Goal: Task Accomplishment & Management: Use online tool/utility

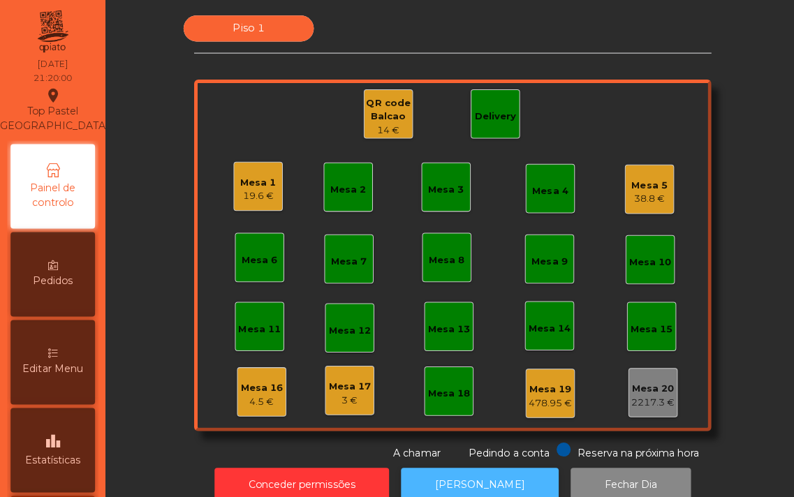
click at [466, 468] on button "[PERSON_NAME]" at bounding box center [476, 481] width 156 height 34
click at [255, 182] on div "Mesa 1" at bounding box center [257, 182] width 36 height 14
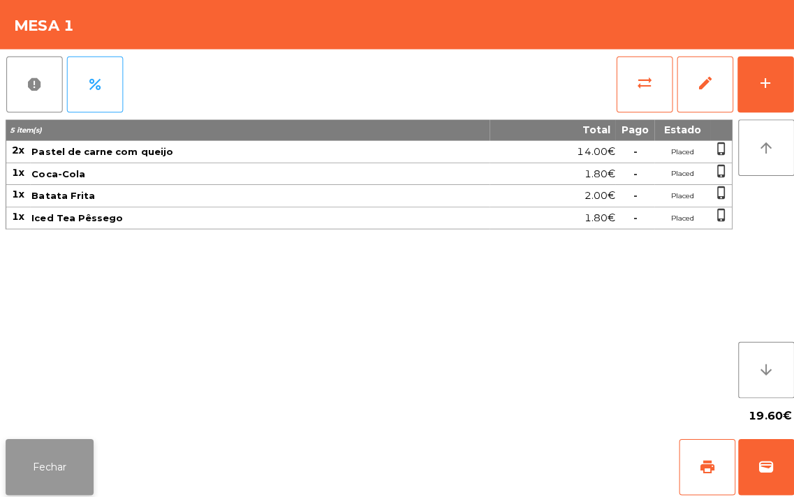
click at [36, 464] on button "Fechar" at bounding box center [49, 464] width 87 height 56
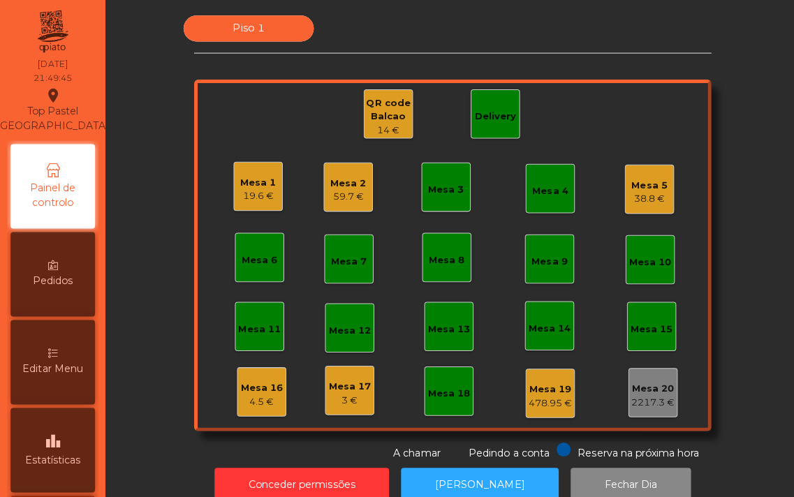
click at [684, 223] on div "Mesa 1 19.6 € Mesa 2 59.7 € Mesa 3 Mesa 4 Mesa 5 38.8 € Mesa 6 Mesa 7 Mesa 8 Me…" at bounding box center [449, 253] width 513 height 349
click at [328, 185] on div "Mesa 2" at bounding box center [346, 182] width 36 height 14
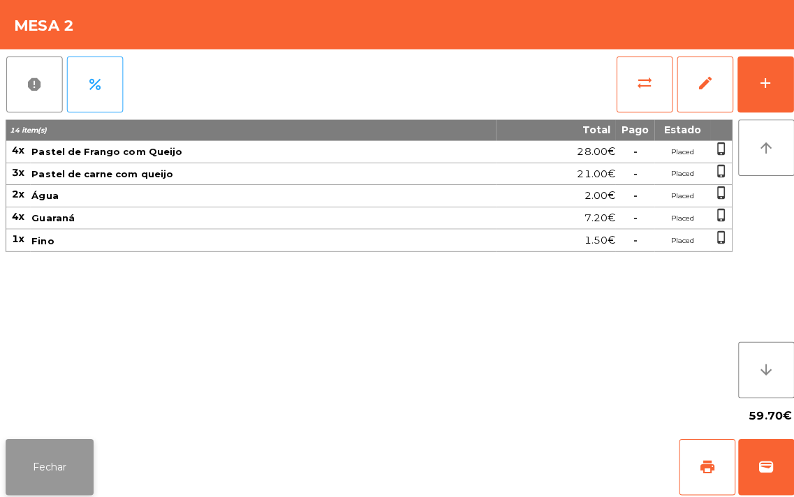
click at [36, 461] on button "Fechar" at bounding box center [49, 464] width 87 height 56
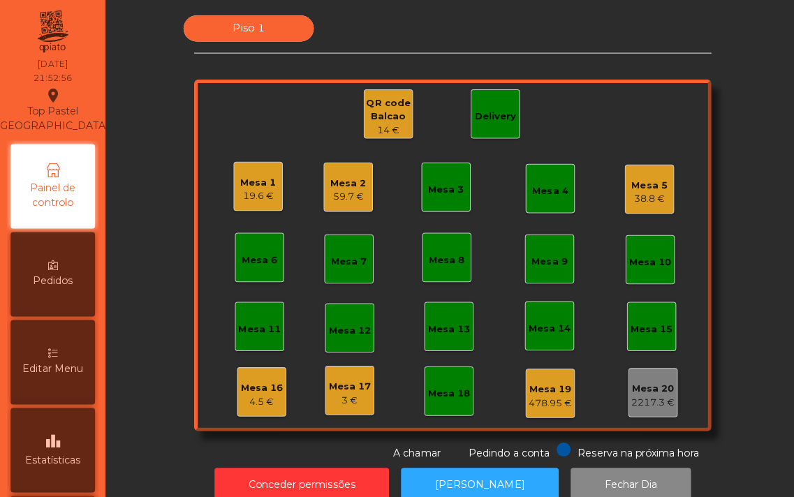
click at [249, 179] on div "Mesa 1" at bounding box center [257, 182] width 36 height 14
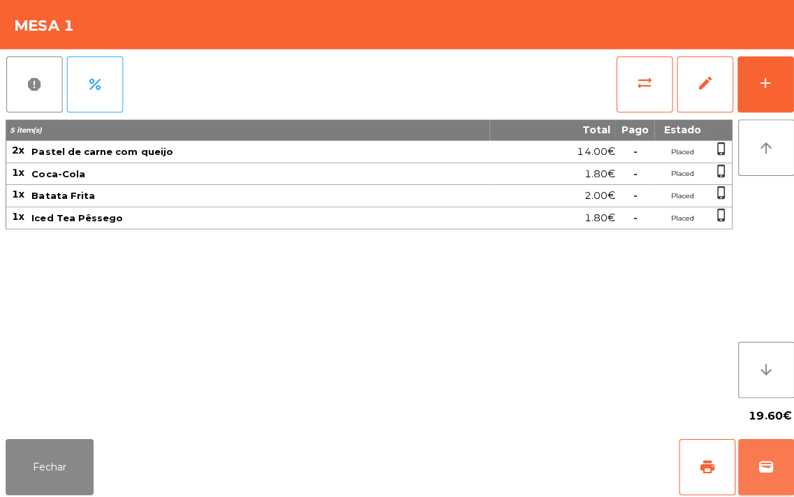
click at [757, 459] on span "wallet" at bounding box center [760, 463] width 17 height 17
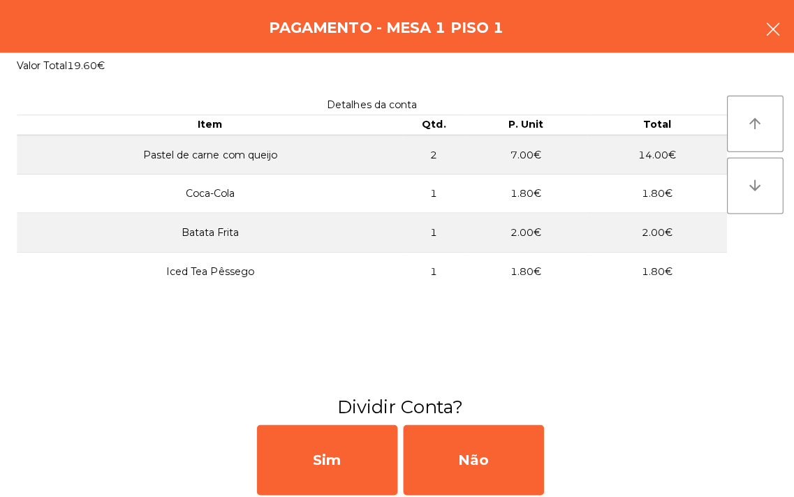
click at [768, 27] on icon "button" at bounding box center [766, 29] width 17 height 17
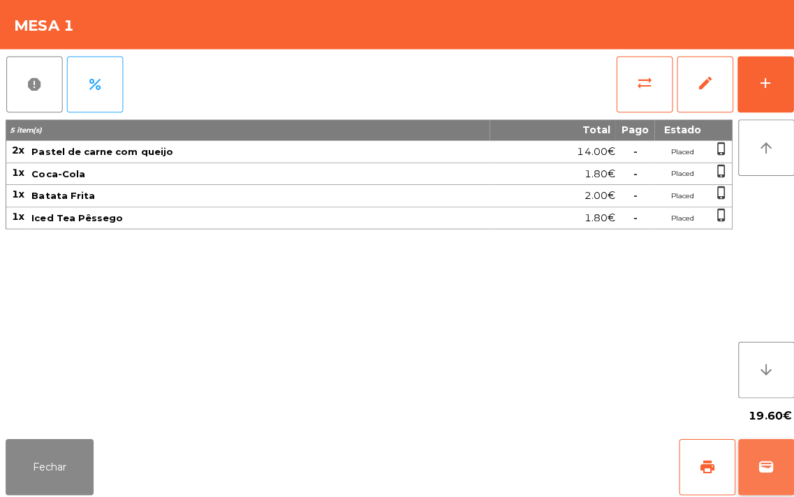
click at [748, 477] on button "wallet" at bounding box center [760, 464] width 56 height 56
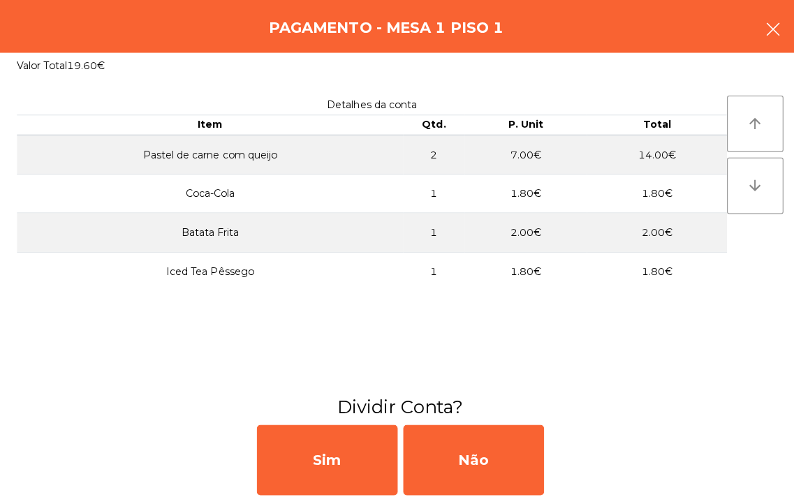
click at [762, 29] on icon "button" at bounding box center [766, 29] width 17 height 17
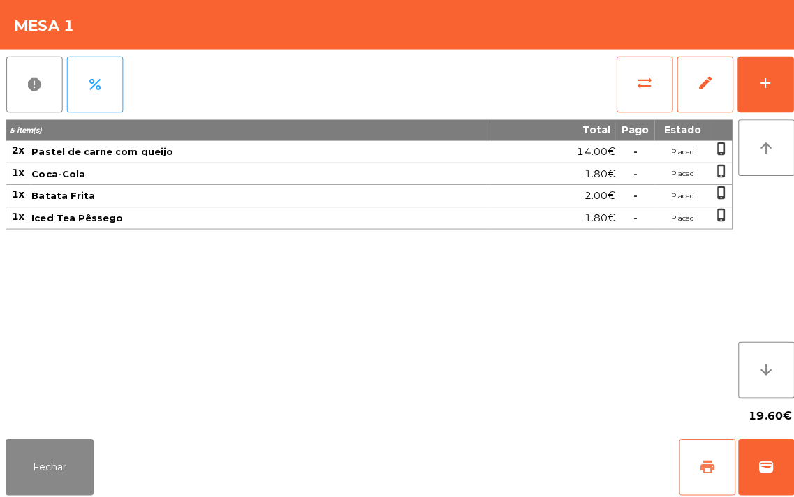
click at [698, 464] on span "print" at bounding box center [701, 463] width 17 height 17
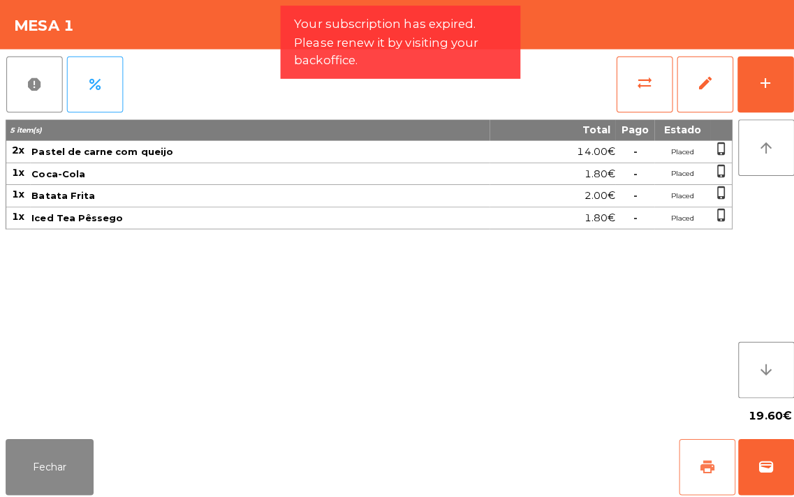
click at [698, 464] on span "print" at bounding box center [701, 463] width 17 height 17
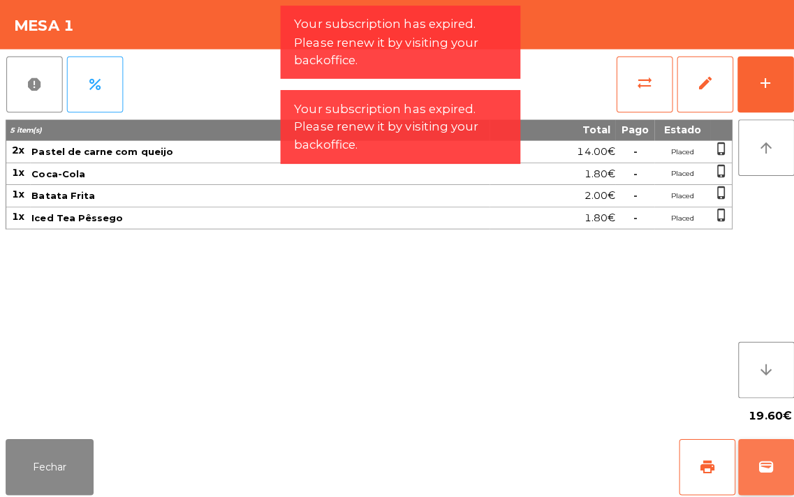
click at [765, 468] on span "wallet" at bounding box center [760, 463] width 17 height 17
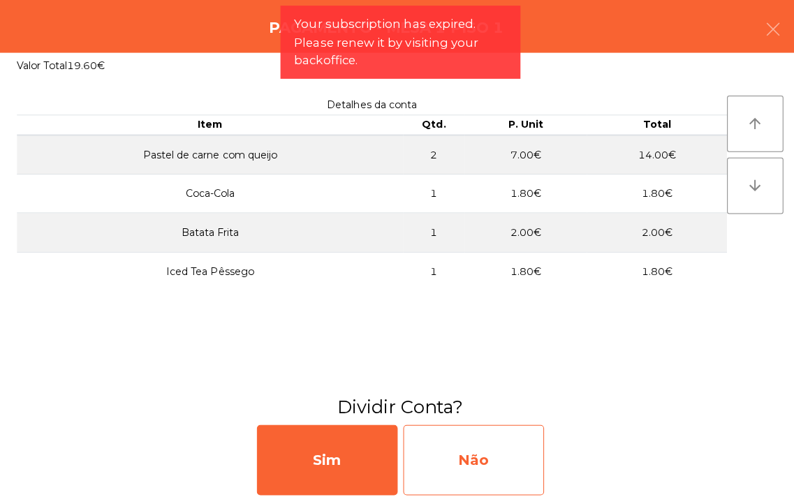
click at [473, 459] on div "Não" at bounding box center [470, 457] width 140 height 70
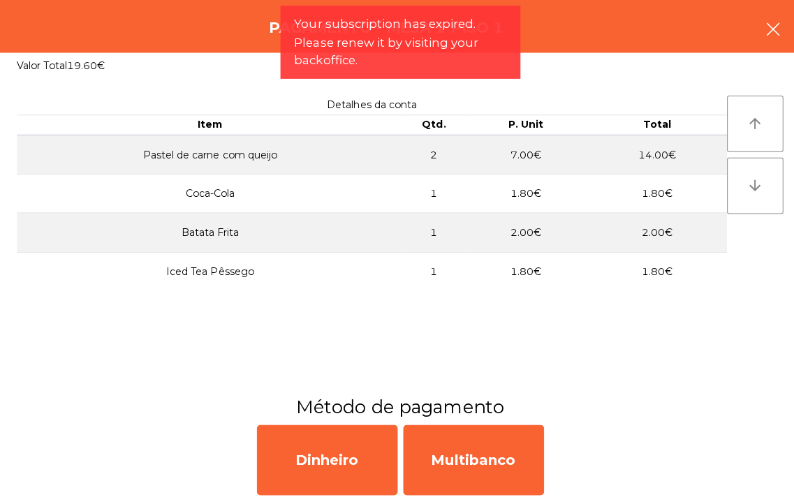
click at [755, 31] on button "button" at bounding box center [766, 31] width 39 height 42
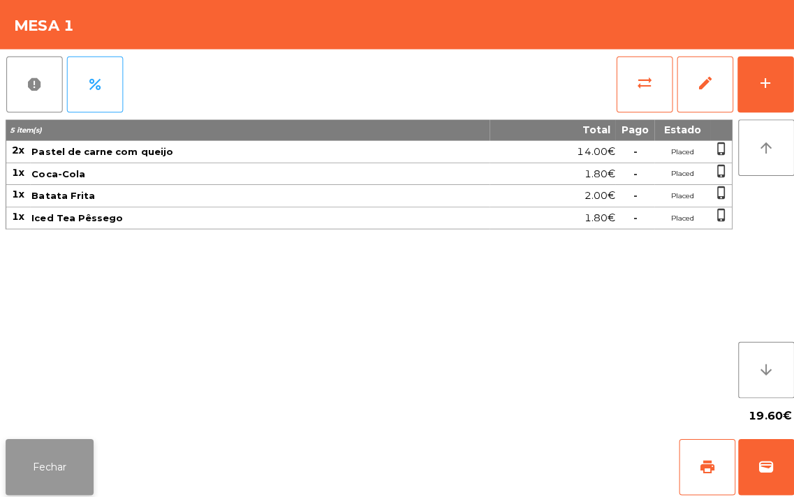
click at [45, 464] on button "Fechar" at bounding box center [49, 464] width 87 height 56
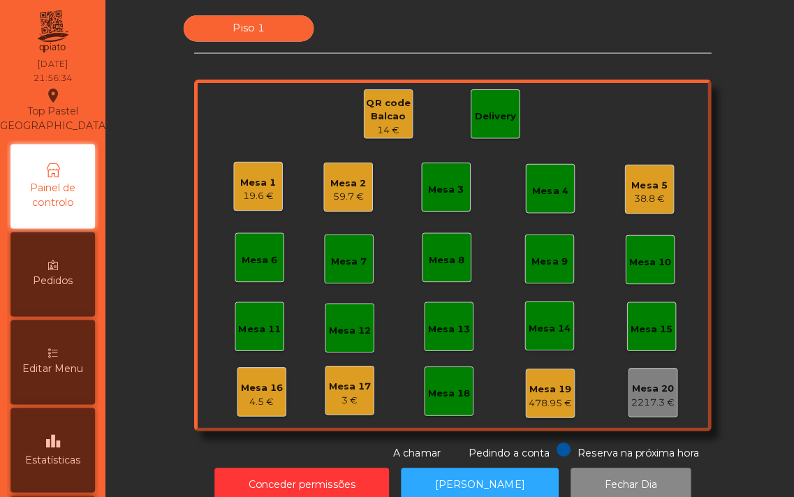
click at [321, 191] on div "Mesa 2 59.7 €" at bounding box center [345, 185] width 49 height 49
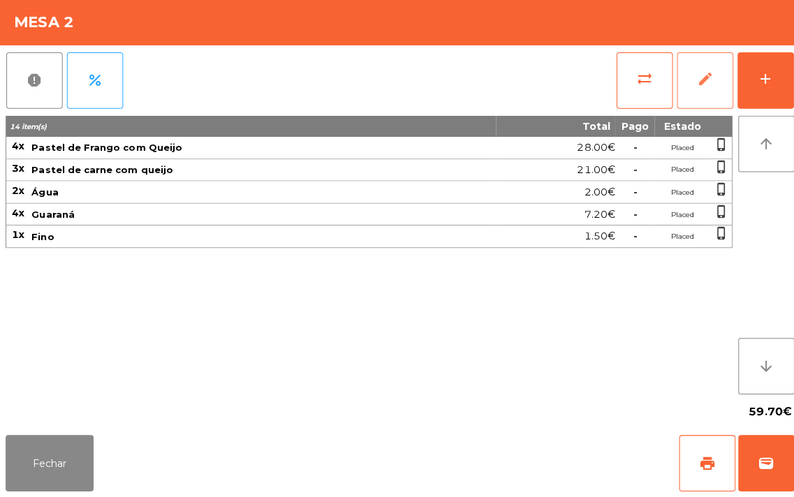
click at [692, 89] on span "edit" at bounding box center [699, 82] width 17 height 17
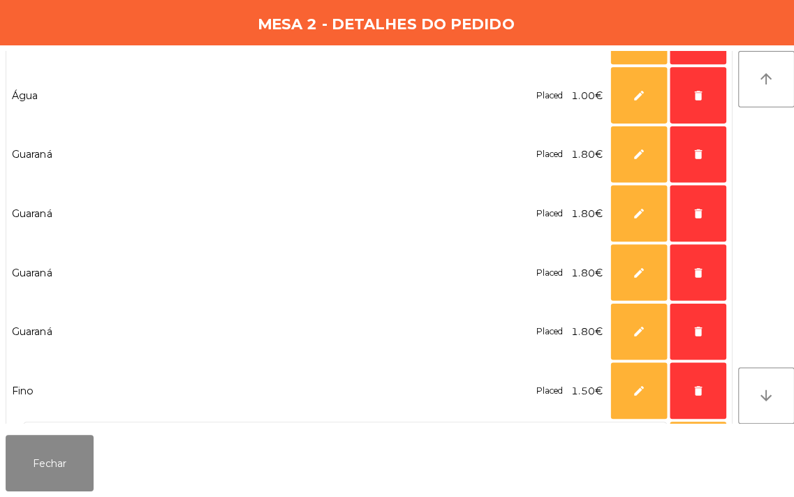
scroll to position [535, 0]
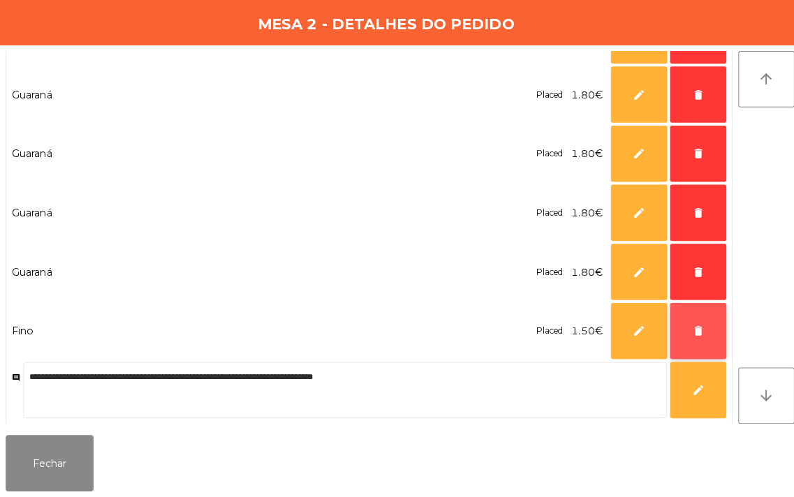
click at [682, 338] on button "delete" at bounding box center [693, 332] width 56 height 56
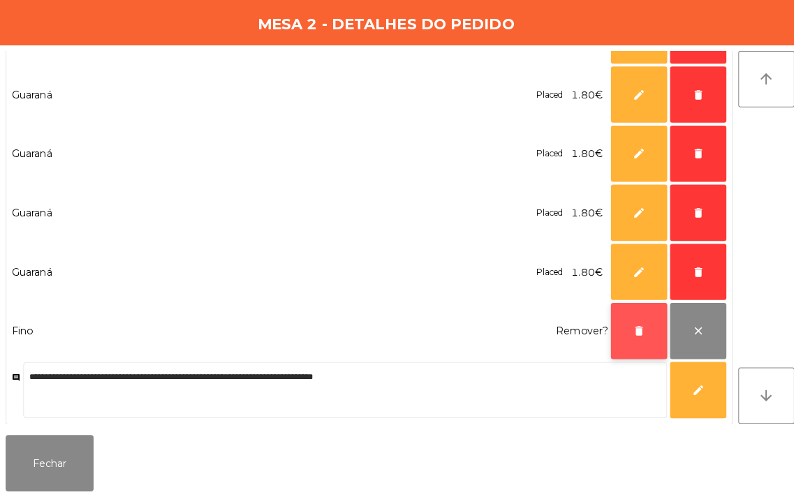
click at [631, 340] on button "delete" at bounding box center [634, 332] width 56 height 56
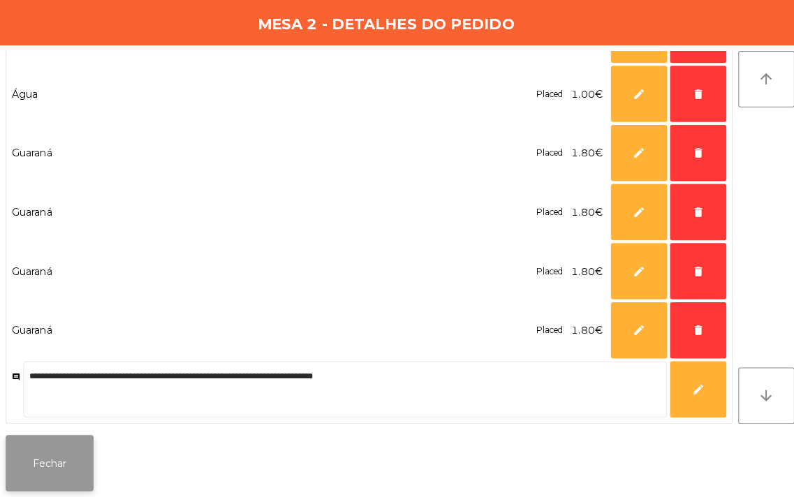
click at [57, 459] on button "Fechar" at bounding box center [49, 464] width 87 height 56
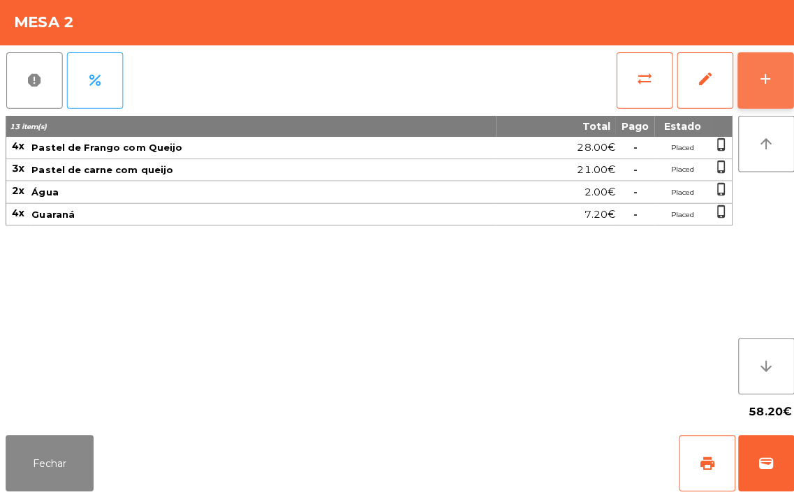
click at [754, 93] on button "add" at bounding box center [760, 84] width 56 height 56
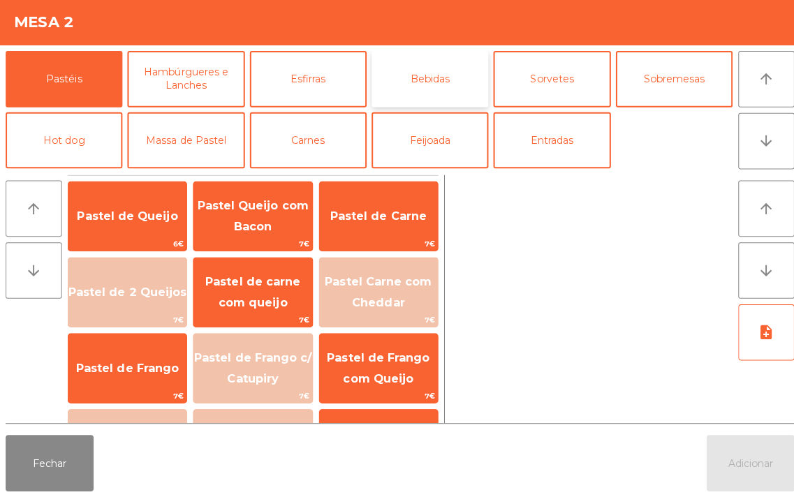
click at [416, 84] on button "Bebidas" at bounding box center [427, 82] width 116 height 56
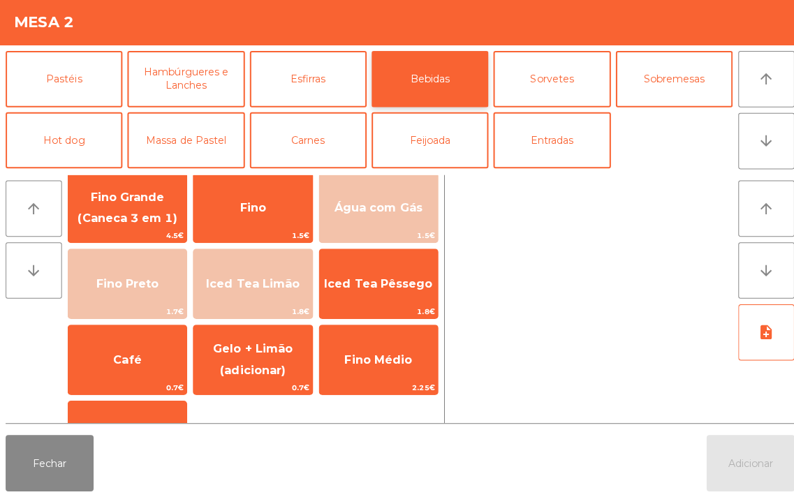
scroll to position [172, 0]
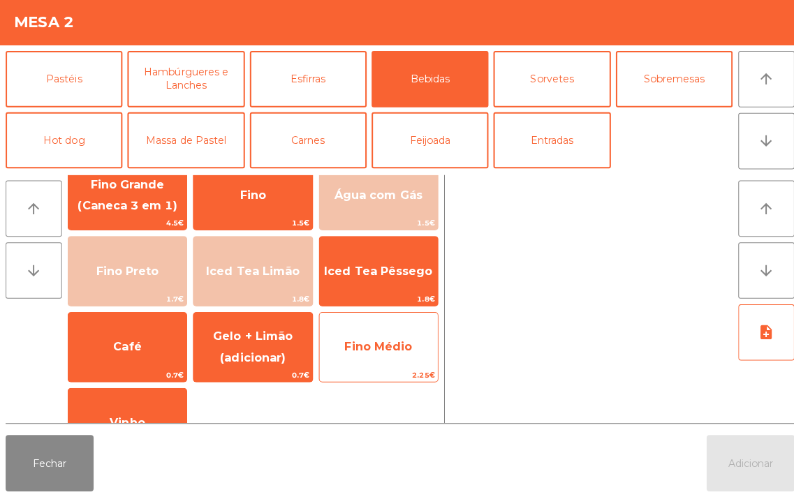
click at [365, 356] on span "Fino Médio" at bounding box center [375, 348] width 117 height 38
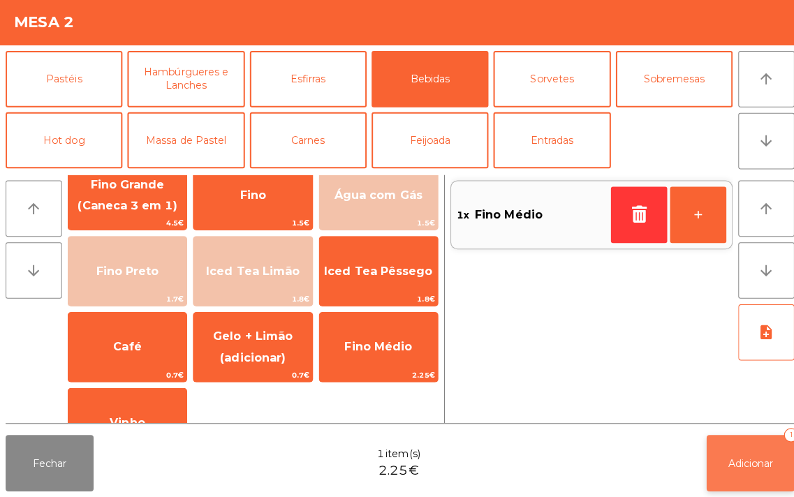
click at [729, 469] on span "Adicionar" at bounding box center [744, 463] width 45 height 13
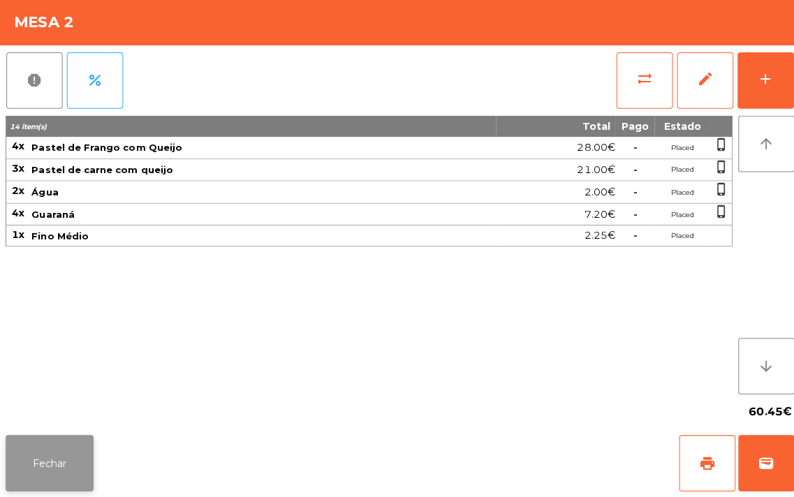
click at [50, 457] on button "Fechar" at bounding box center [49, 464] width 87 height 56
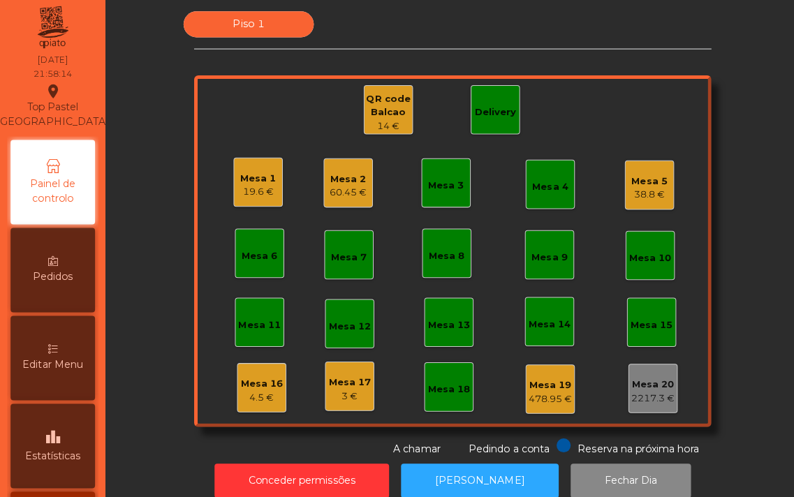
click at [341, 394] on div "3 €" at bounding box center [347, 397] width 42 height 14
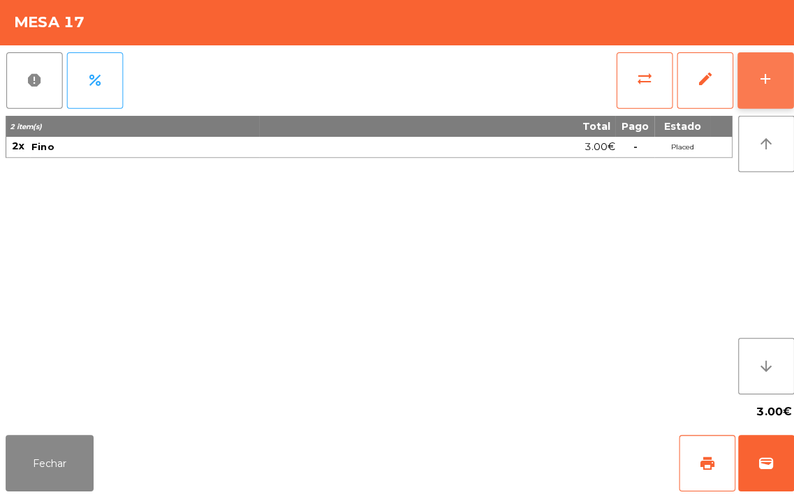
click at [757, 93] on button "add" at bounding box center [760, 84] width 56 height 56
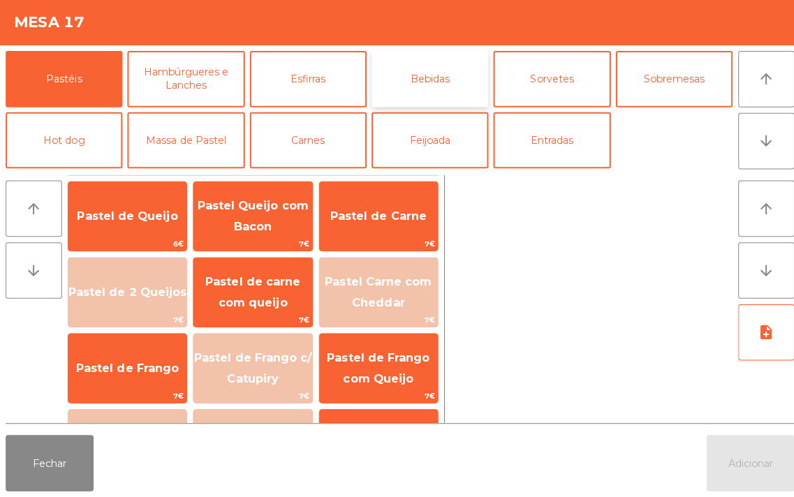
click at [431, 79] on button "Bebidas" at bounding box center [427, 82] width 116 height 56
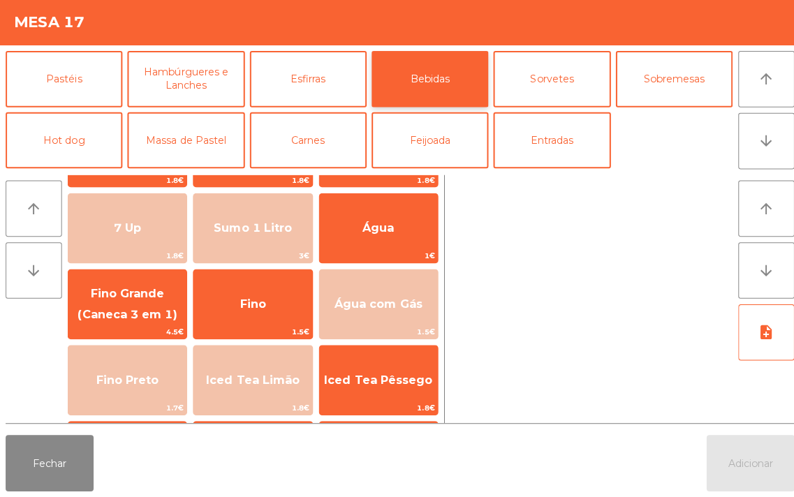
scroll to position [84, 0]
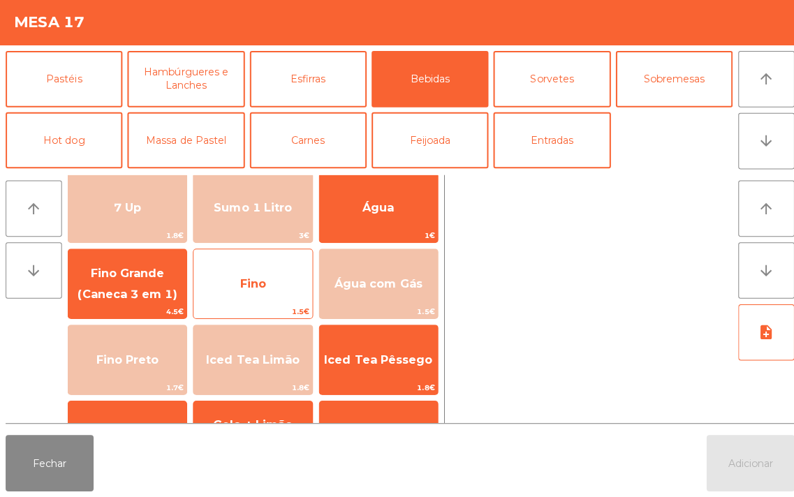
click at [245, 302] on span "Fino" at bounding box center [250, 286] width 117 height 38
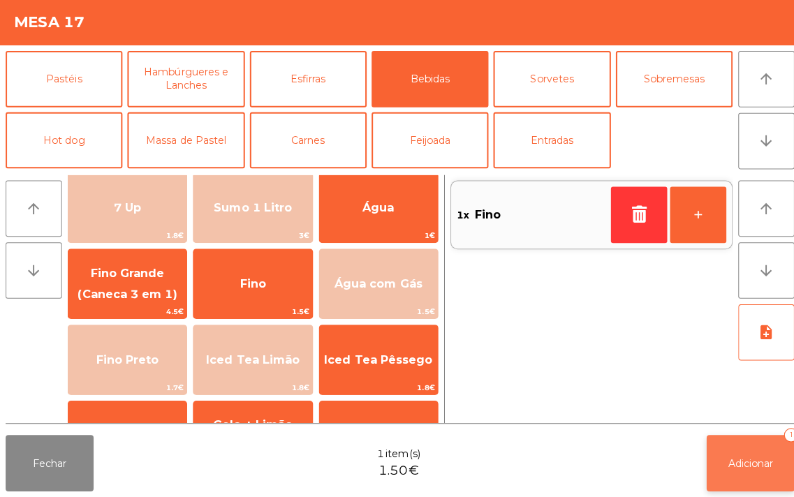
click at [739, 465] on span "Adicionar" at bounding box center [744, 463] width 45 height 13
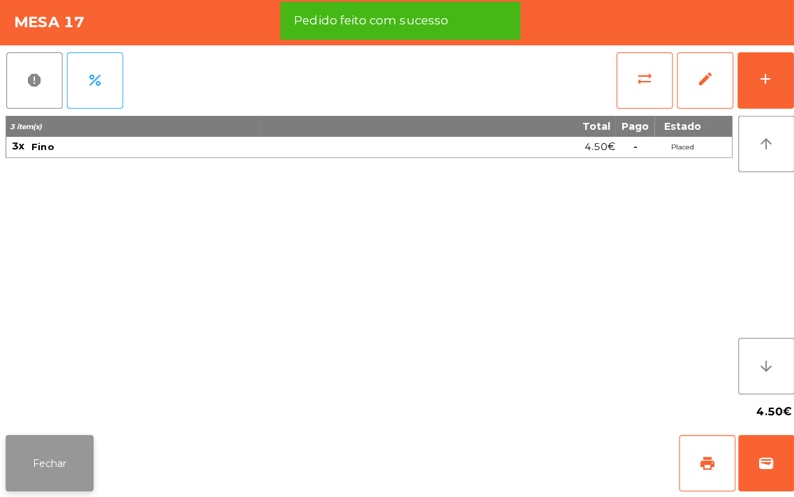
click at [43, 449] on button "Fechar" at bounding box center [49, 464] width 87 height 56
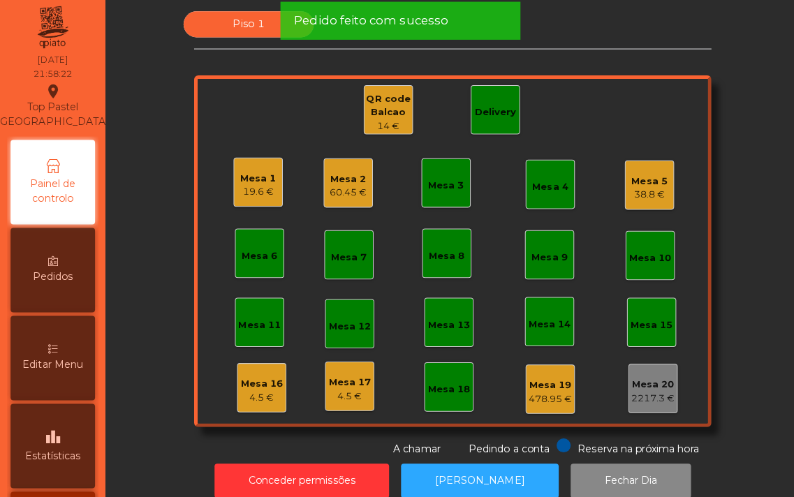
click at [336, 393] on div "4.5 €" at bounding box center [347, 397] width 42 height 14
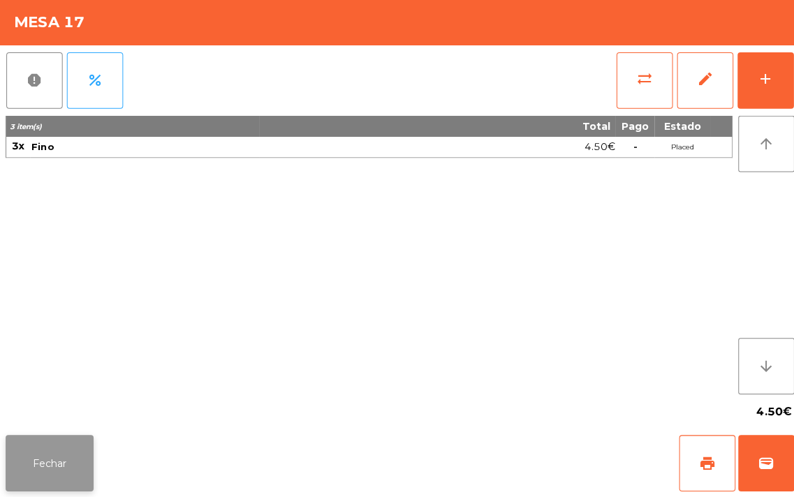
click at [37, 466] on button "Fechar" at bounding box center [49, 464] width 87 height 56
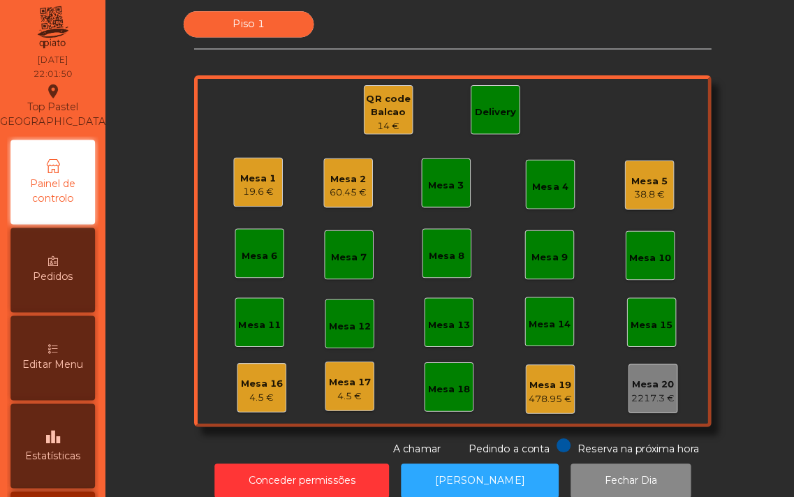
click at [334, 199] on div "60.45 €" at bounding box center [345, 195] width 37 height 14
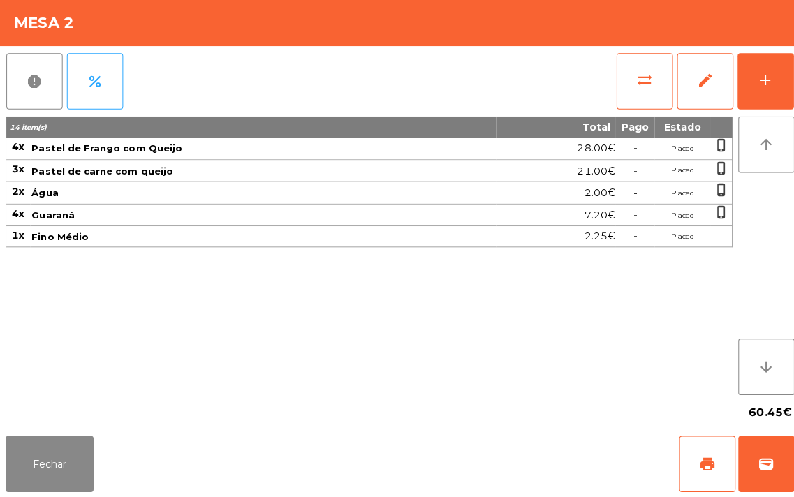
scroll to position [0, 0]
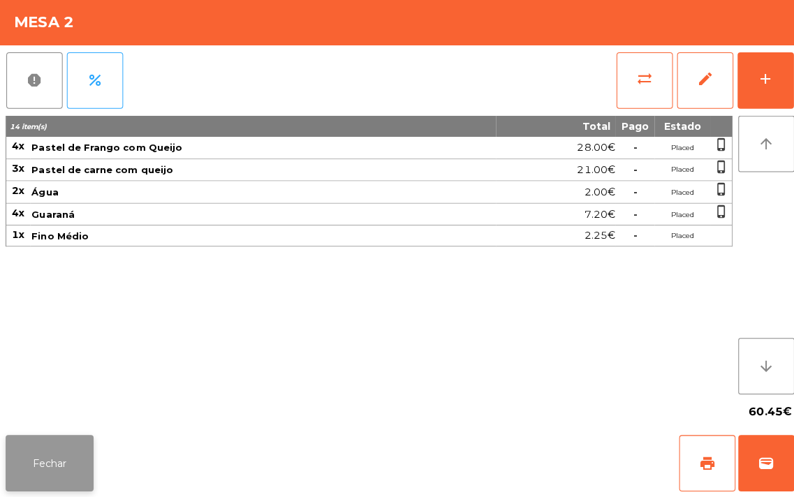
click at [42, 454] on button "Fechar" at bounding box center [49, 464] width 87 height 56
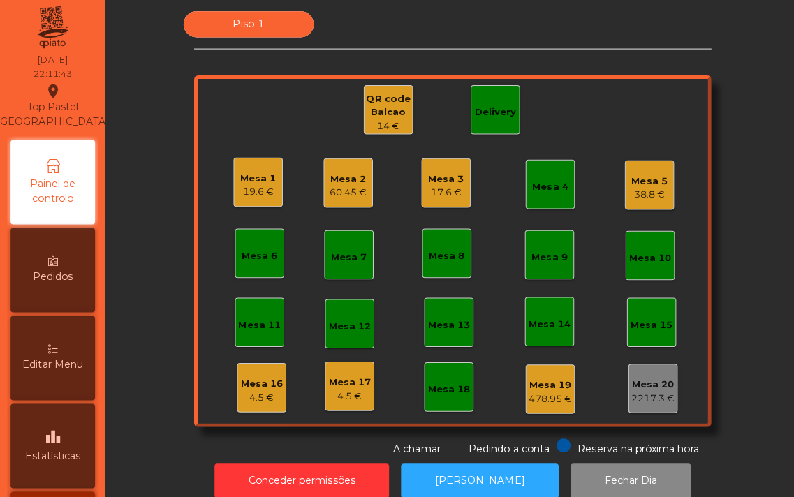
click at [429, 193] on div "17.6 €" at bounding box center [443, 195] width 36 height 14
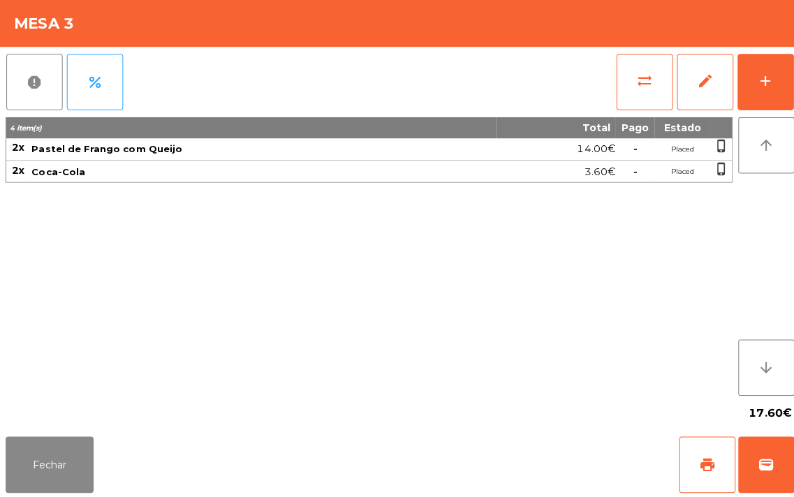
click at [187, 342] on div "4 item(s) Total Pago Estado 2x Pastel de Frango com Queijo 14.00€ - Placed phon…" at bounding box center [366, 257] width 721 height 276
click at [762, 96] on button "add" at bounding box center [760, 84] width 56 height 56
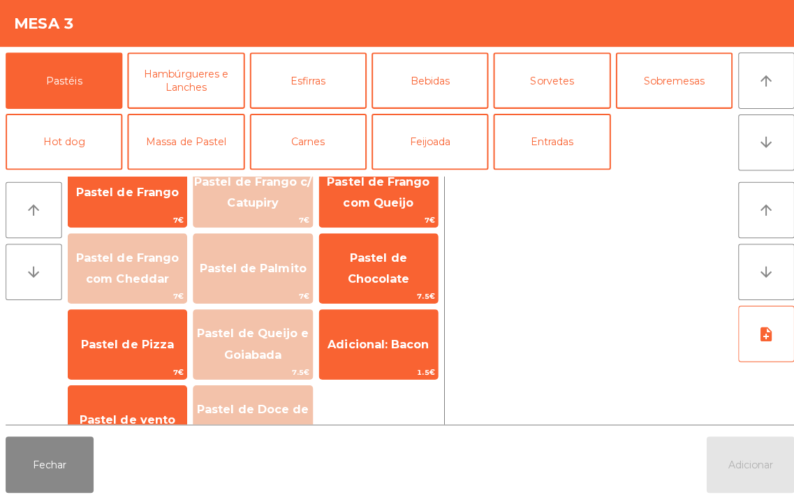
scroll to position [212, 0]
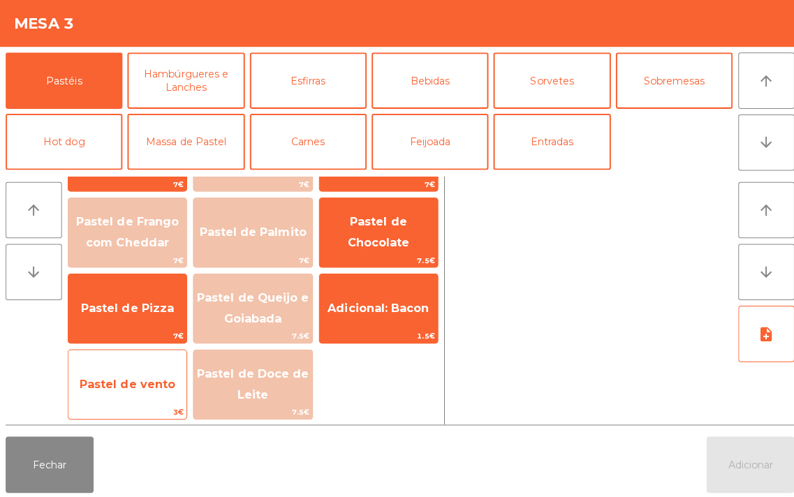
click at [117, 377] on span "Pastel de vento" at bounding box center [126, 383] width 95 height 13
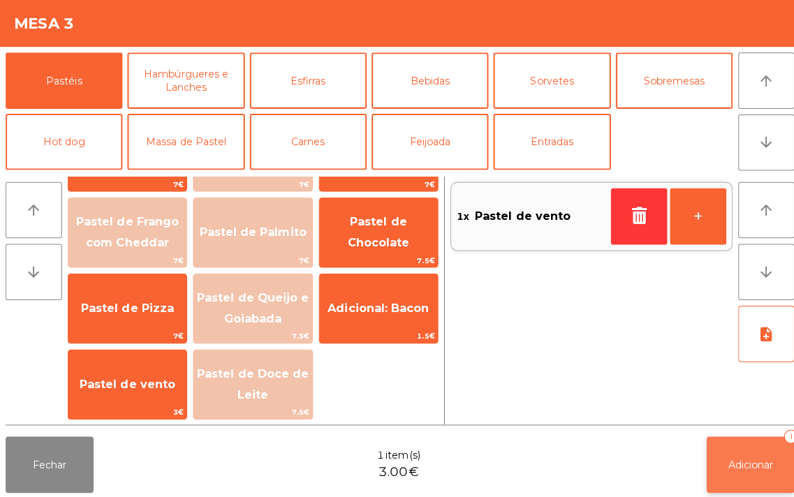
click at [722, 466] on span "Adicionar" at bounding box center [744, 463] width 45 height 13
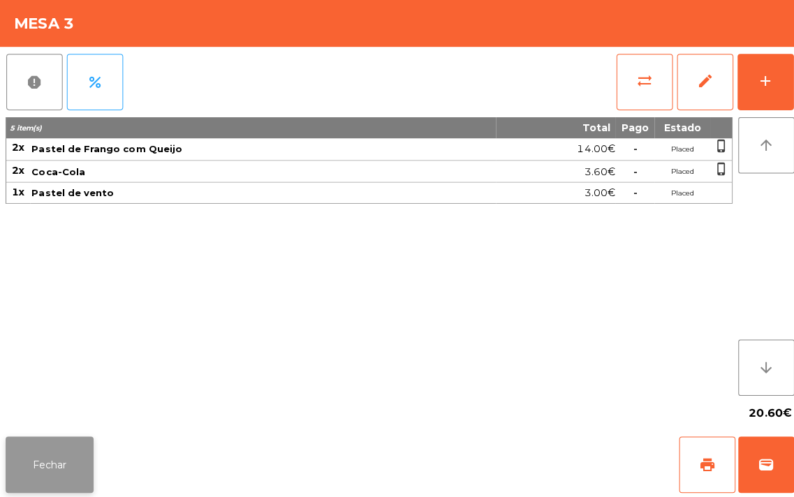
click at [61, 470] on button "Fechar" at bounding box center [49, 464] width 87 height 56
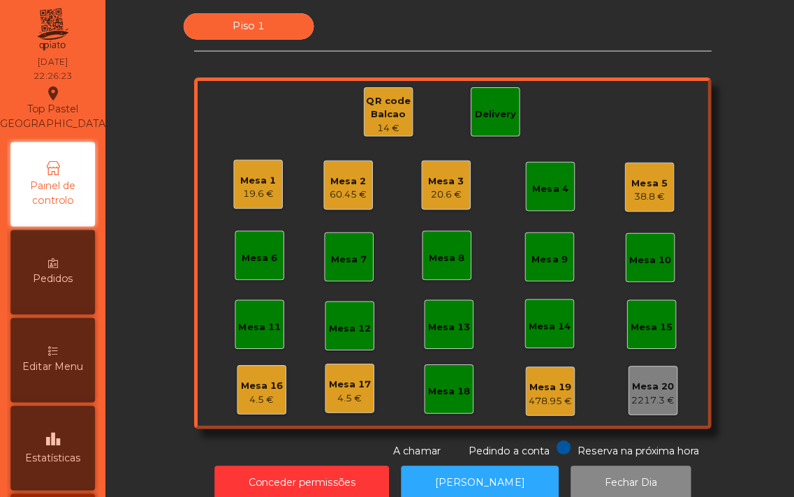
click at [284, 121] on div "Mesa 1 19.6 € Mesa 2 60.45 € Mesa 3 20.6 € Mesa 4 Mesa 5 38.8 € Mesa 6 Mesa 7 M…" at bounding box center [449, 253] width 513 height 349
click at [351, 176] on div "Mesa 2" at bounding box center [345, 182] width 37 height 14
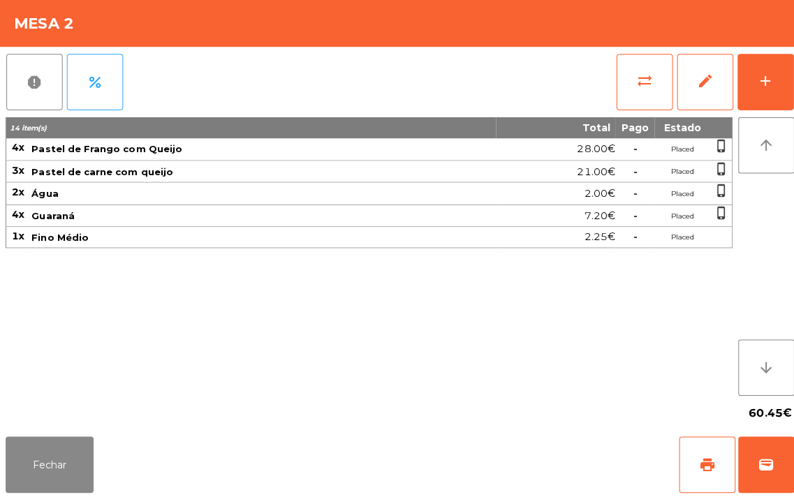
click at [179, 291] on div "14 item(s) Total Pago Estado 4x Pastel de Frango com Queijo 28.00€ - Placed pho…" at bounding box center [366, 257] width 721 height 276
click at [187, 323] on div "14 item(s) Total Pago Estado 4x Pastel de Frango com Queijo 28.00€ - Placed pho…" at bounding box center [366, 257] width 721 height 276
click at [758, 92] on button "add" at bounding box center [760, 84] width 56 height 56
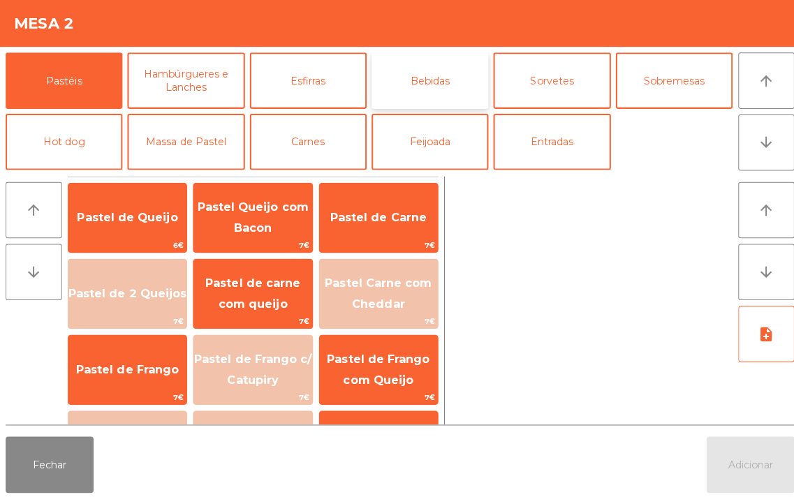
click at [436, 80] on button "Bebidas" at bounding box center [427, 82] width 116 height 56
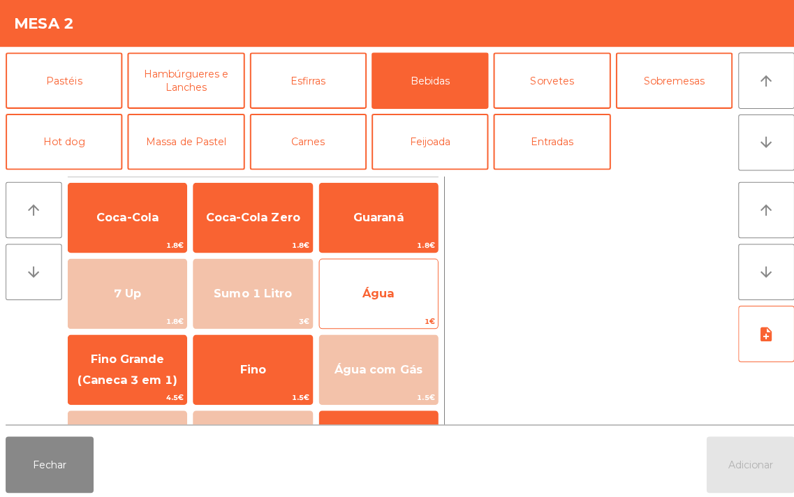
click at [371, 295] on span "Água" at bounding box center [374, 293] width 31 height 13
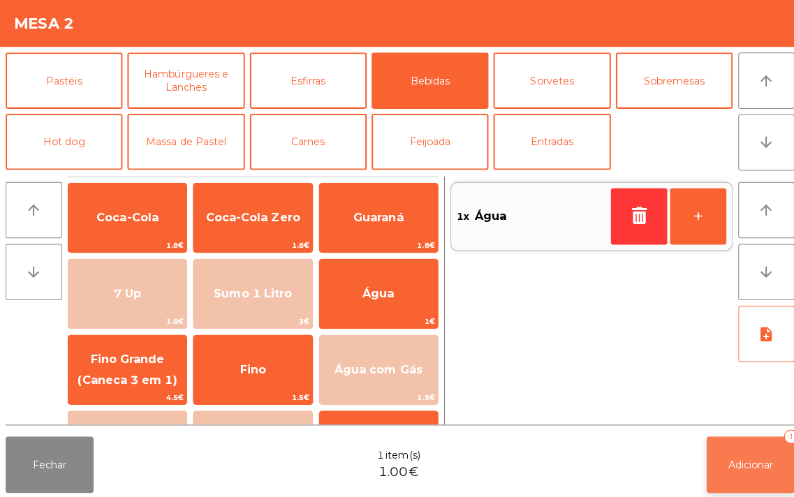
click at [727, 445] on button "Adicionar 1" at bounding box center [744, 464] width 87 height 56
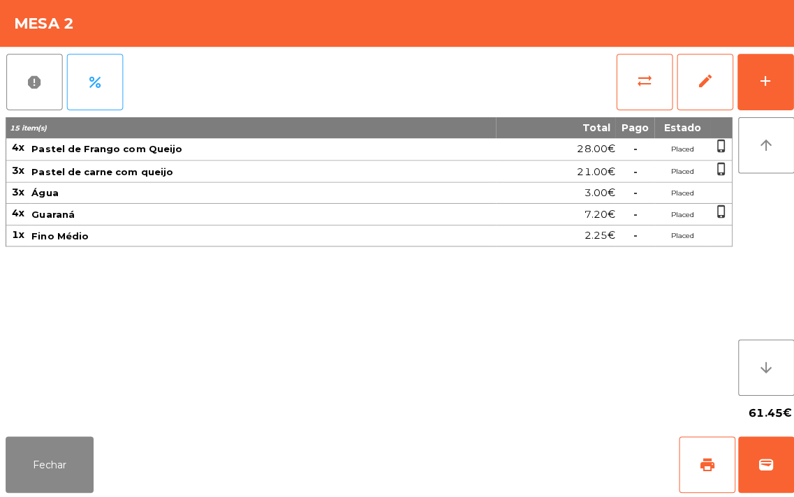
click at [195, 366] on div "15 item(s) Total Pago Estado 4x Pastel de Frango com Queijo 28.00€ - Placed pho…" at bounding box center [366, 257] width 721 height 276
click at [191, 318] on div "15 item(s) Total Pago Estado 4x Pastel de Frango com Queijo 28.00€ - Placed pho…" at bounding box center [366, 257] width 721 height 276
click at [176, 364] on div "15 item(s) Total Pago Estado 4x Pastel de Frango com Queijo 28.00€ - Placed pho…" at bounding box center [366, 257] width 721 height 276
click at [159, 325] on div "15 item(s) Total Pago Estado 4x Pastel de Frango com Queijo 28.00€ - Placed pho…" at bounding box center [366, 257] width 721 height 276
click at [761, 68] on button "add" at bounding box center [760, 84] width 56 height 56
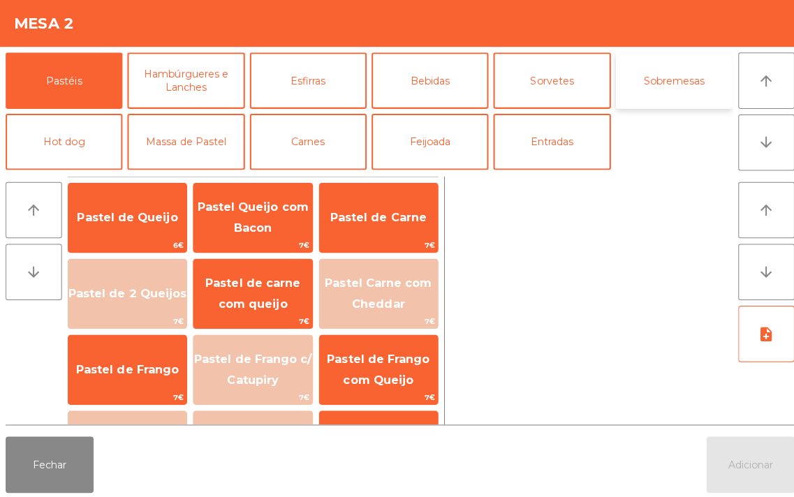
click at [665, 82] on button "Sobremesas" at bounding box center [669, 82] width 116 height 56
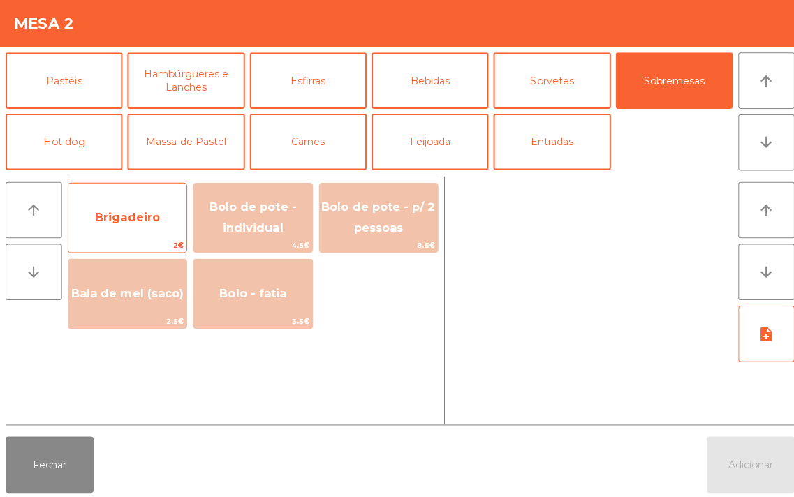
click at [130, 206] on span "Brigadeiro" at bounding box center [126, 219] width 117 height 38
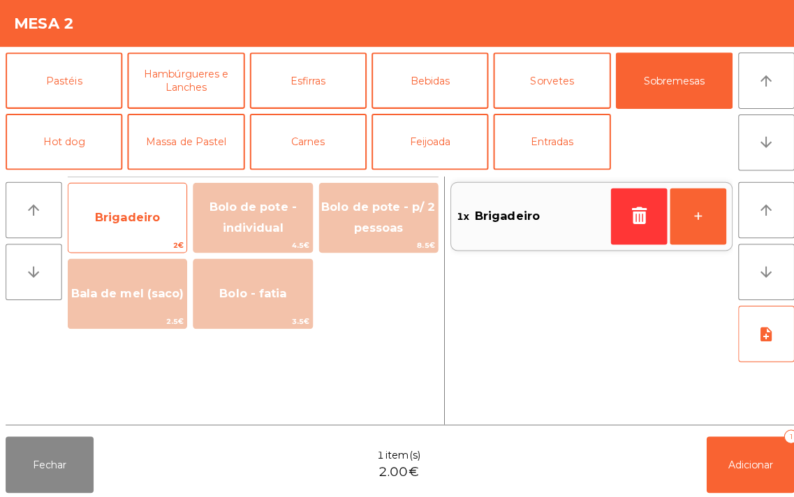
click at [117, 219] on span "Brigadeiro" at bounding box center [126, 218] width 64 height 13
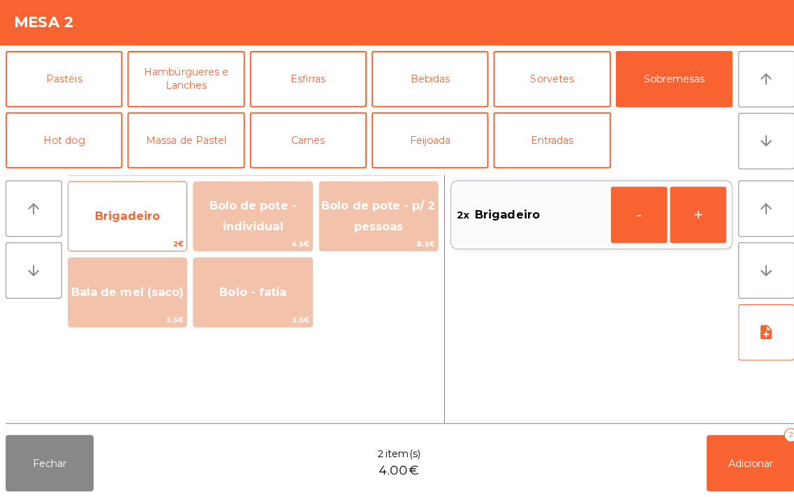
click at [119, 215] on span "Brigadeiro" at bounding box center [126, 218] width 64 height 13
click at [112, 215] on span "Brigadeiro" at bounding box center [126, 218] width 64 height 13
click at [121, 212] on span "Brigadeiro" at bounding box center [126, 218] width 64 height 13
click at [138, 212] on span "Brigadeiro" at bounding box center [126, 218] width 64 height 13
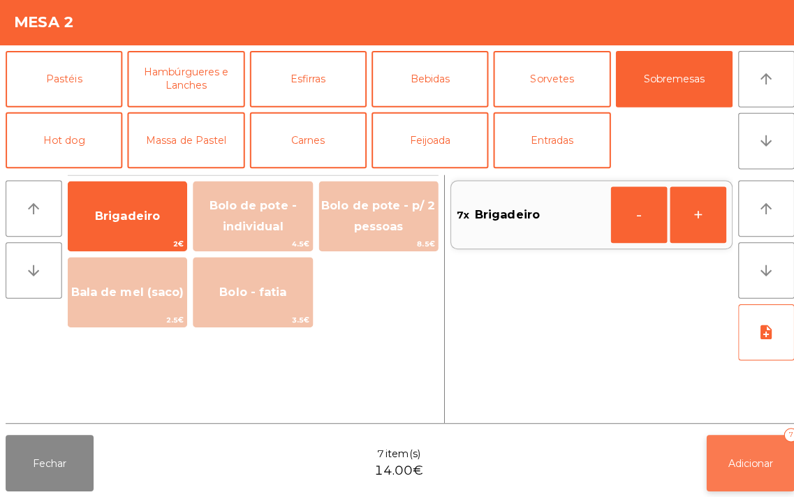
click at [759, 449] on button "Adicionar 7" at bounding box center [744, 464] width 87 height 56
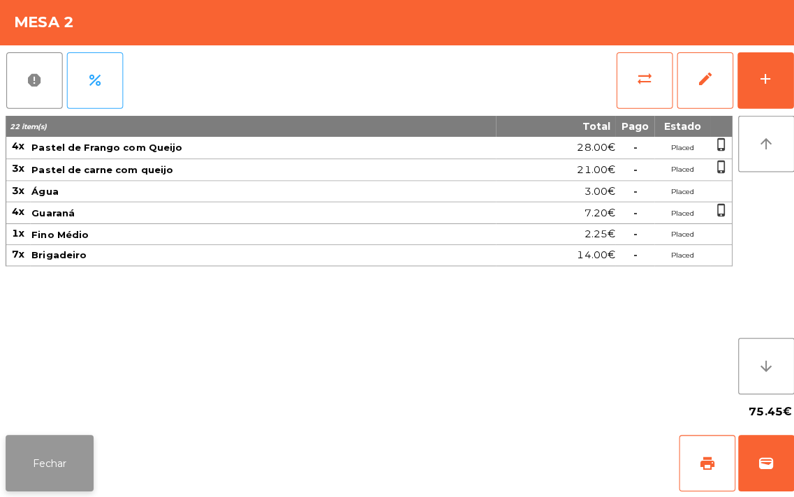
click at [31, 440] on button "Fechar" at bounding box center [49, 464] width 87 height 56
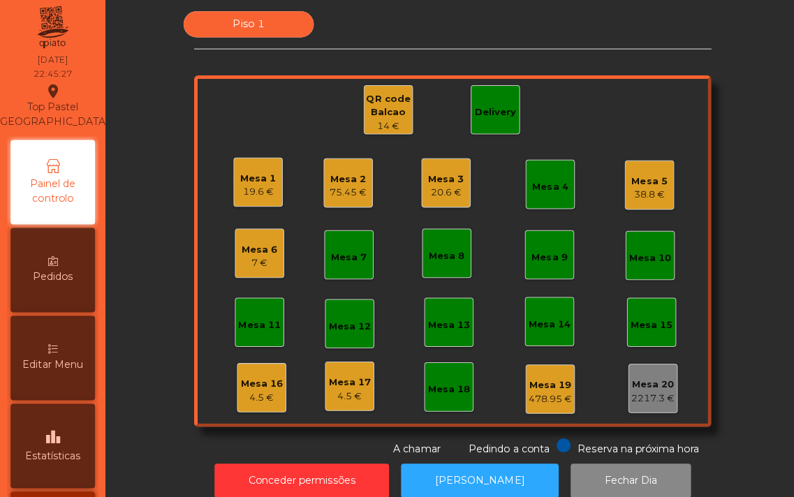
click at [418, 200] on div "Mesa 3 20.6 €" at bounding box center [442, 185] width 49 height 49
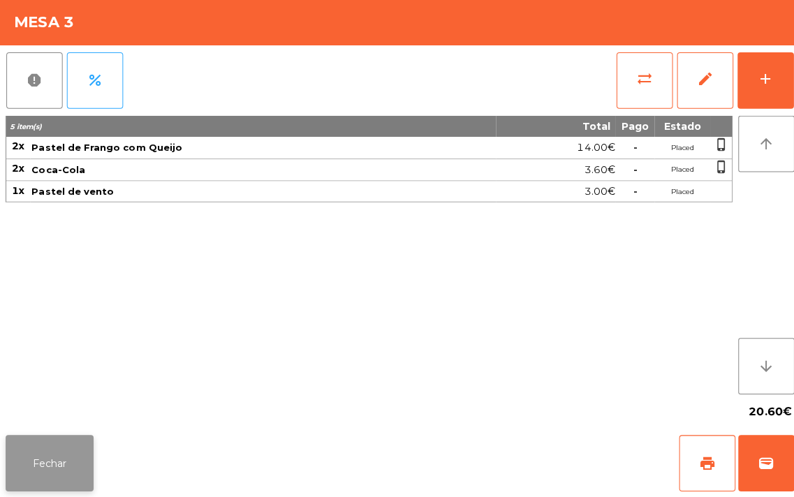
click at [61, 450] on button "Fechar" at bounding box center [49, 464] width 87 height 56
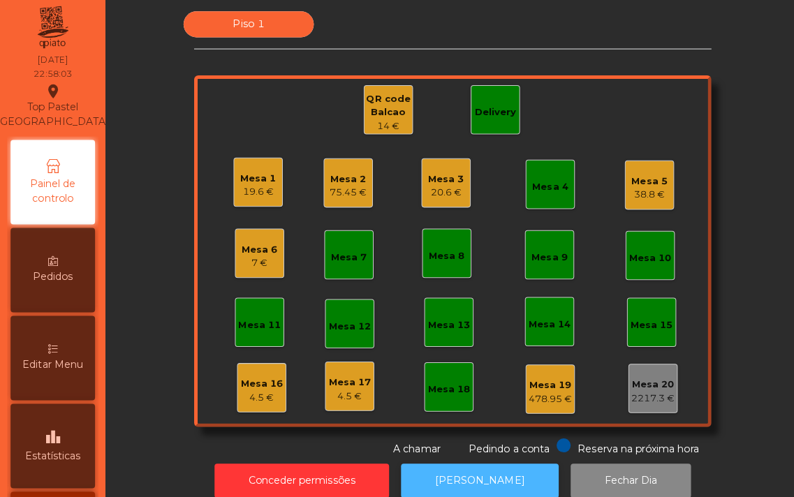
click at [454, 477] on button "[PERSON_NAME]" at bounding box center [476, 481] width 156 height 34
click at [326, 387] on div "Mesa 17" at bounding box center [347, 384] width 42 height 14
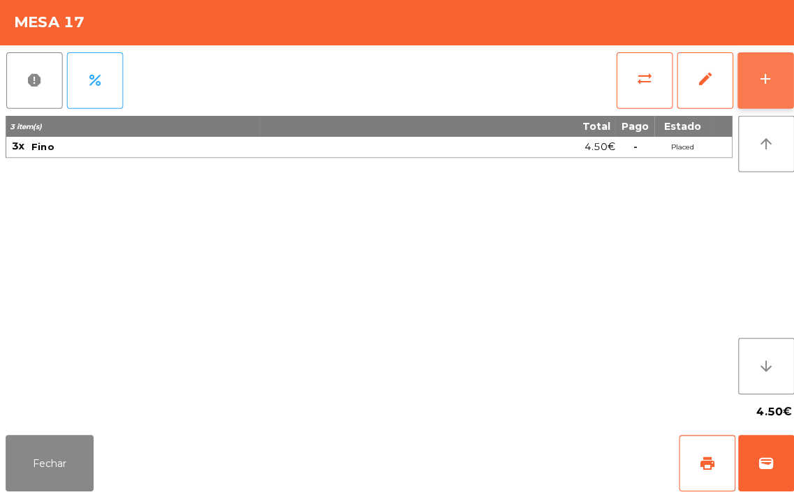
click at [749, 80] on button "add" at bounding box center [760, 84] width 56 height 56
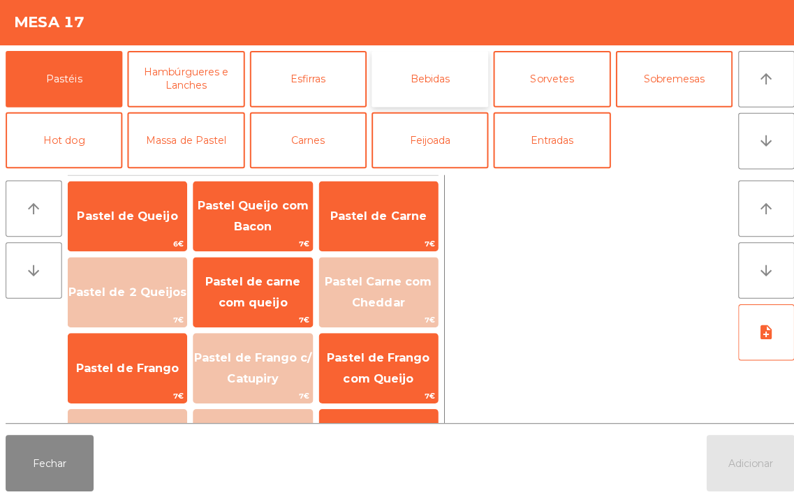
click at [450, 73] on button "Bebidas" at bounding box center [427, 82] width 116 height 56
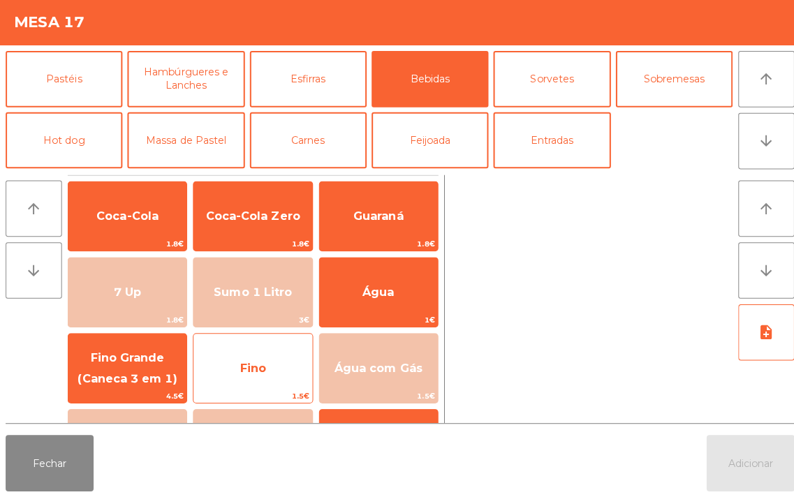
click at [245, 362] on span "Fino" at bounding box center [251, 368] width 26 height 13
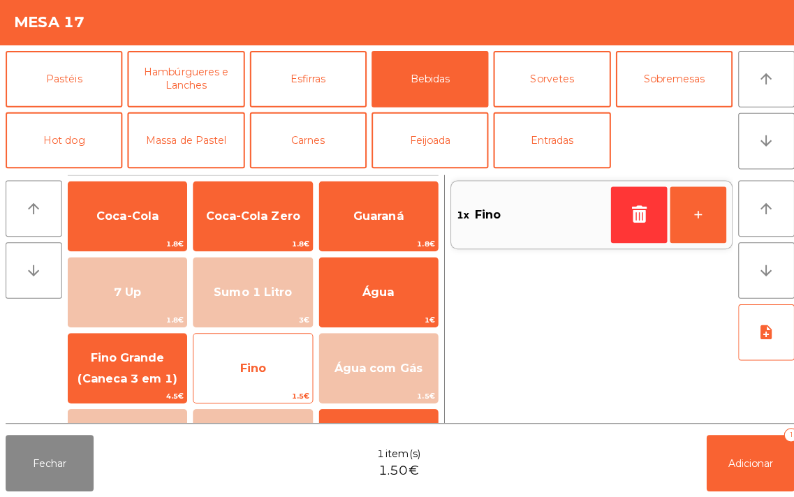
click at [245, 362] on span "Fino" at bounding box center [251, 368] width 26 height 13
click at [247, 362] on span "Fino" at bounding box center [251, 368] width 26 height 13
click at [245, 378] on span "Fino" at bounding box center [250, 369] width 117 height 38
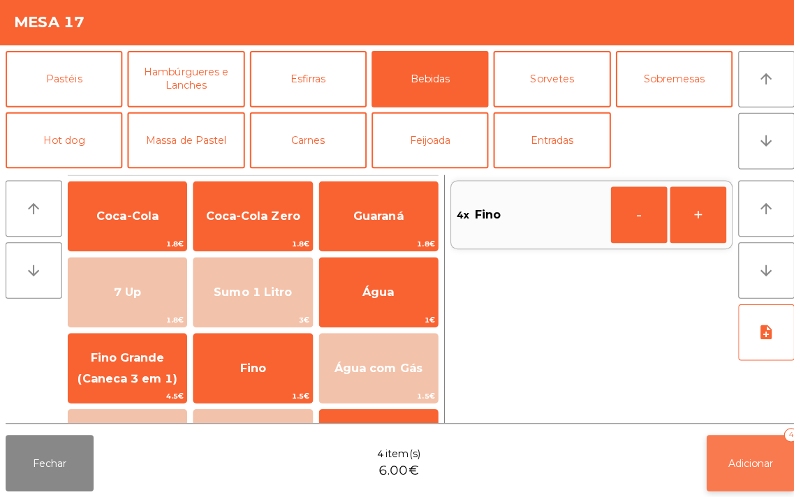
click at [735, 458] on span "Adicionar" at bounding box center [744, 463] width 45 height 13
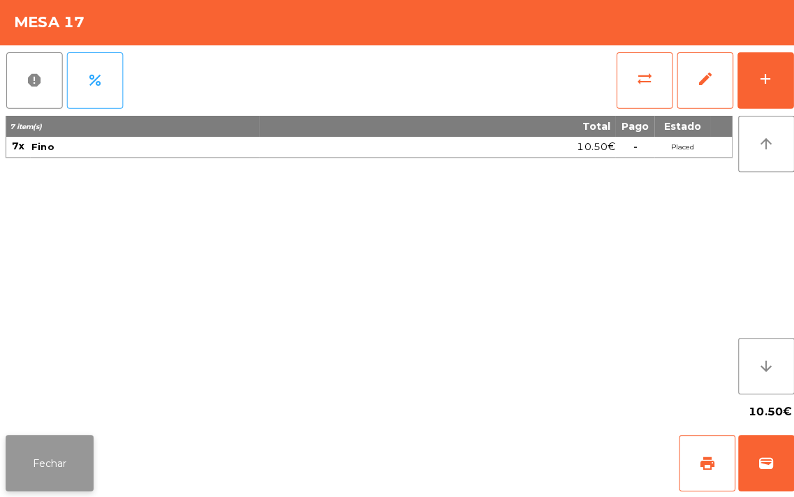
click at [64, 440] on button "Fechar" at bounding box center [49, 464] width 87 height 56
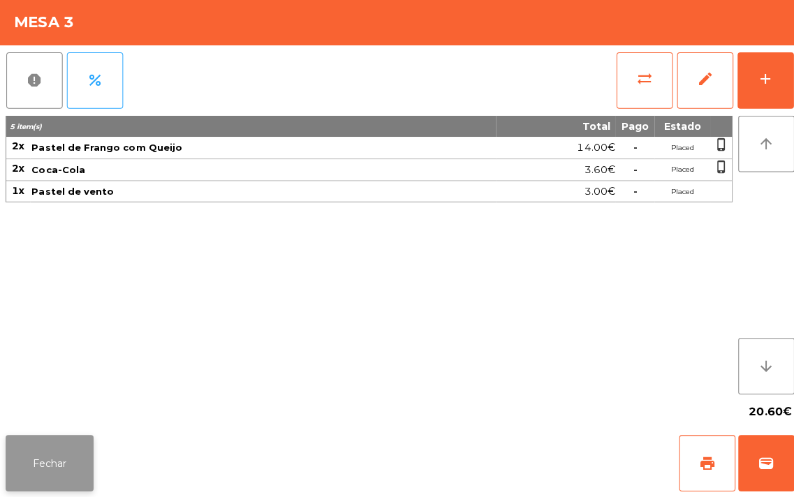
click at [50, 440] on button "Fechar" at bounding box center [49, 464] width 87 height 56
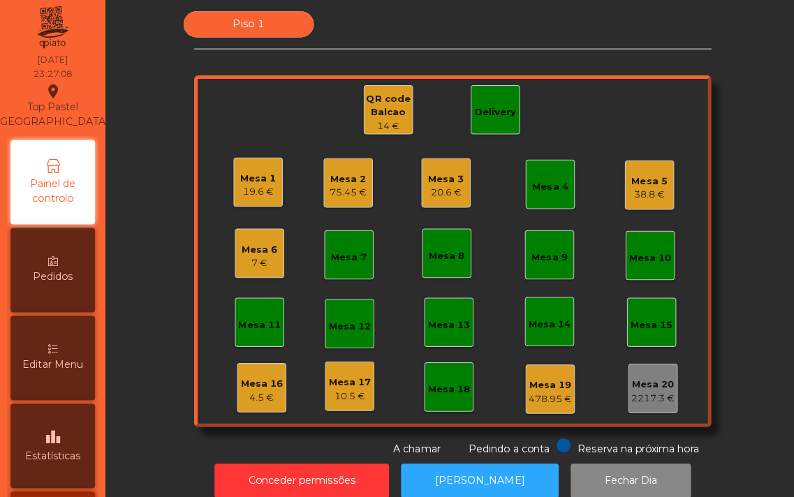
click at [541, 193] on div "Mesa 4" at bounding box center [546, 190] width 36 height 14
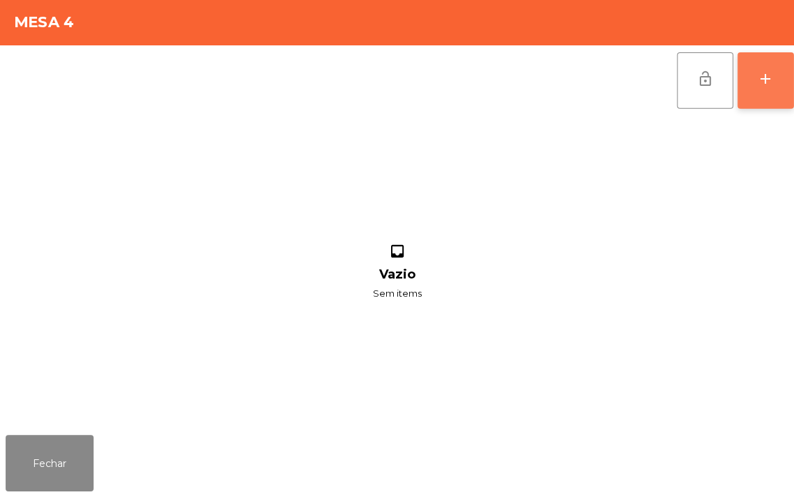
click at [762, 89] on div "add" at bounding box center [759, 82] width 17 height 17
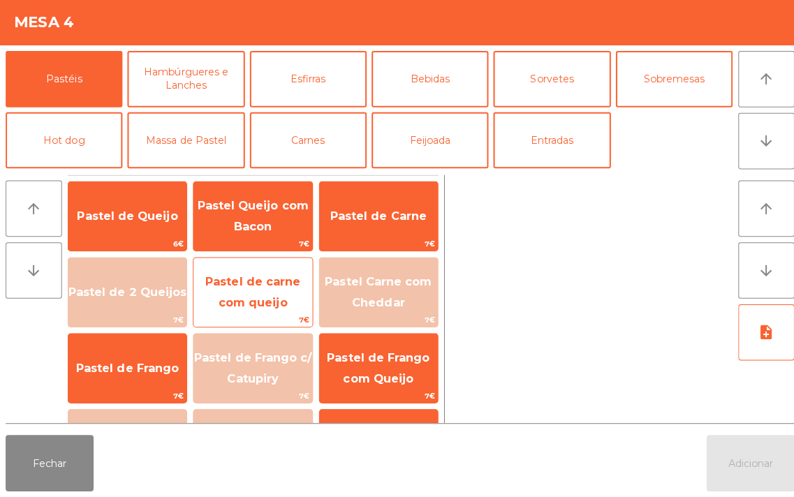
click at [270, 282] on span "Pastel de carne com queijo" at bounding box center [251, 293] width 94 height 34
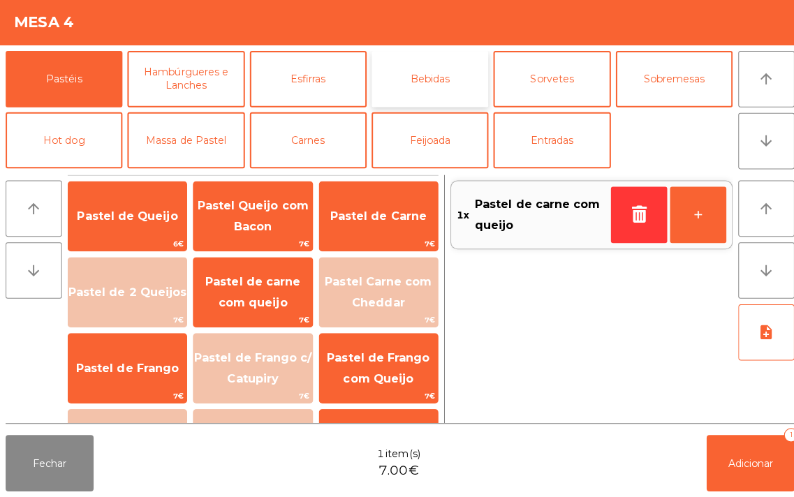
click at [433, 67] on button "Bebidas" at bounding box center [427, 82] width 116 height 56
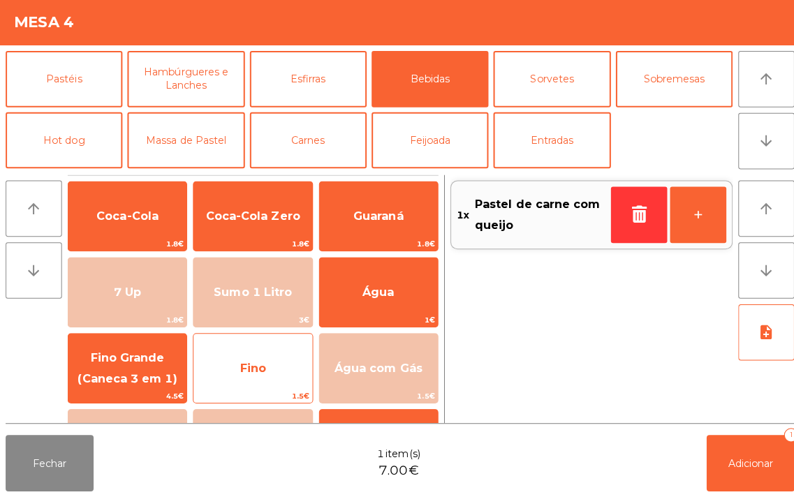
click at [267, 356] on span "Fino" at bounding box center [250, 369] width 117 height 38
click at [265, 350] on span "Fino" at bounding box center [250, 369] width 117 height 38
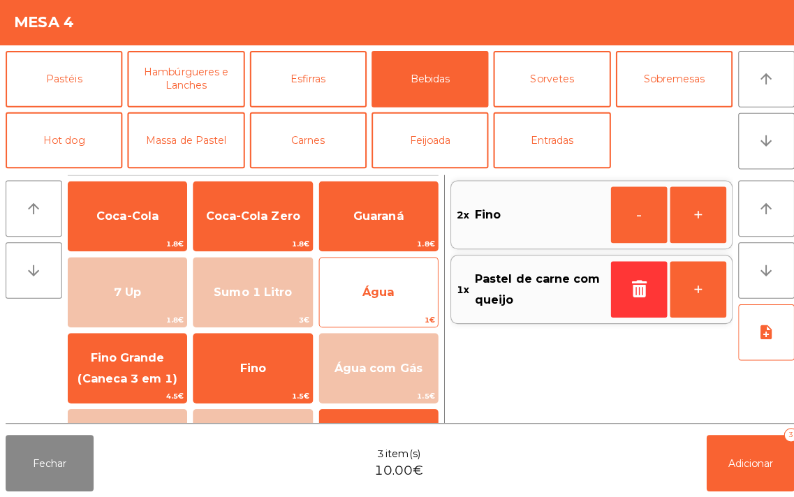
click at [389, 291] on span "Água" at bounding box center [374, 293] width 31 height 13
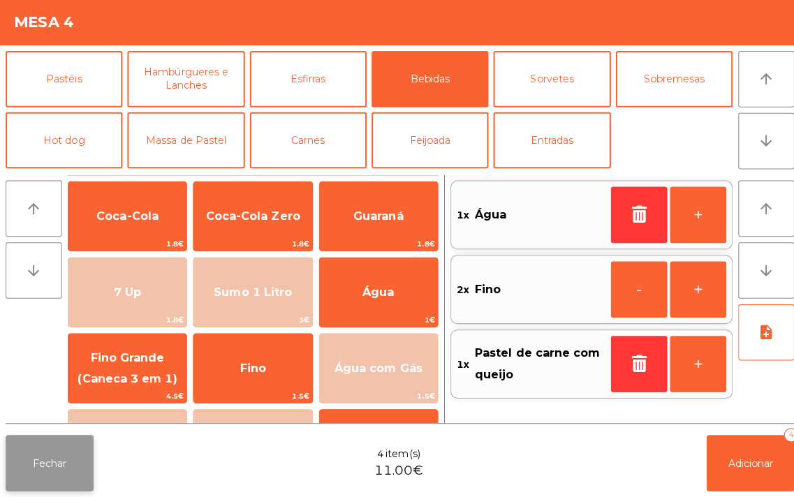
click at [45, 450] on button "Fechar" at bounding box center [49, 464] width 87 height 56
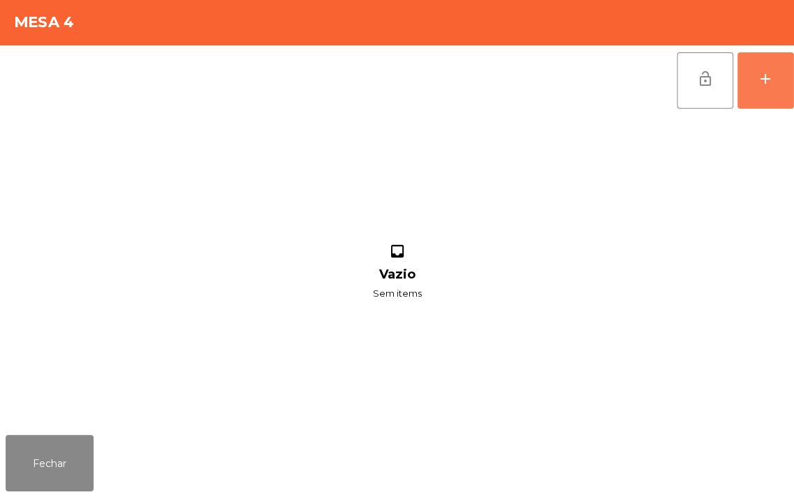
click at [756, 75] on div "add" at bounding box center [759, 82] width 17 height 17
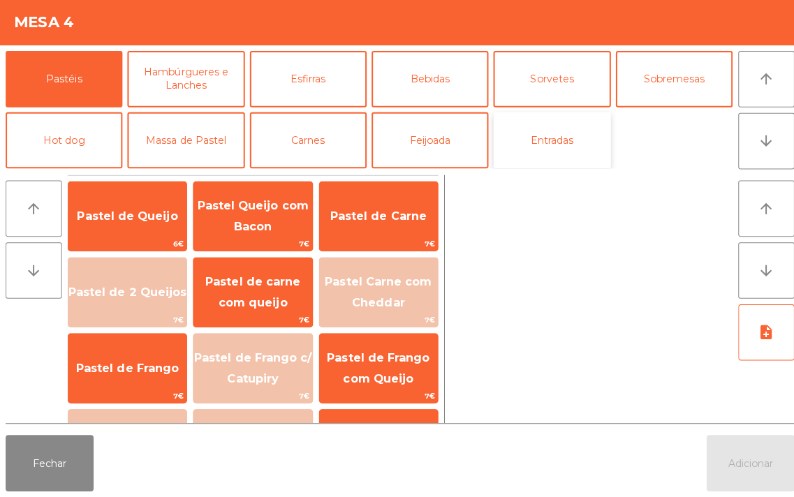
click at [560, 140] on button "Entradas" at bounding box center [547, 143] width 116 height 56
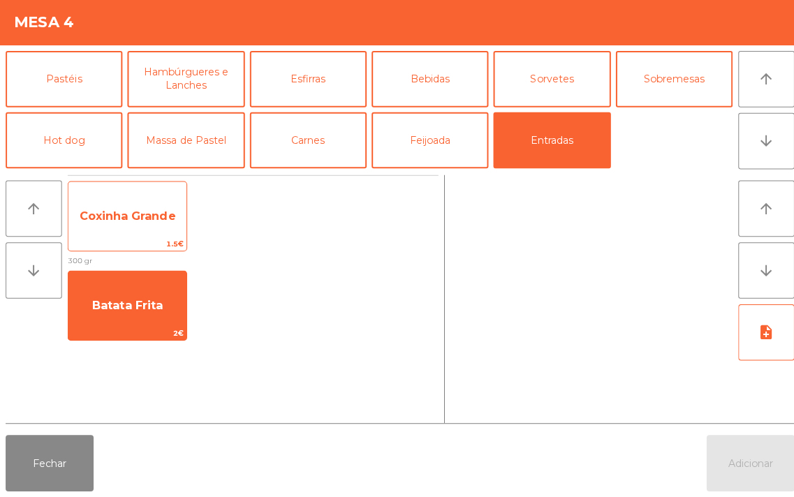
click at [137, 216] on span "Coxinha Grande" at bounding box center [127, 218] width 96 height 13
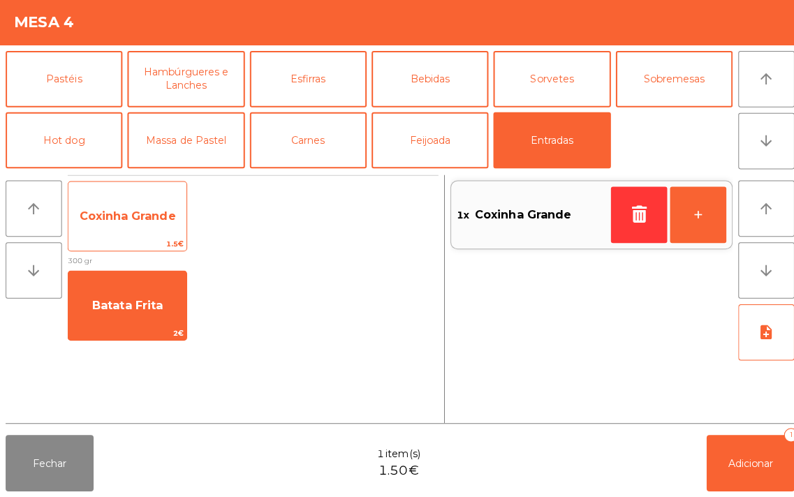
click at [142, 224] on span "Coxinha Grande" at bounding box center [127, 218] width 96 height 13
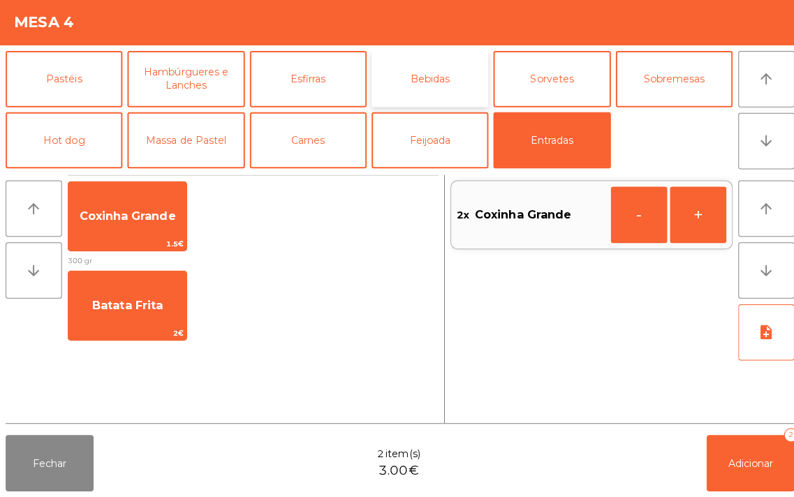
click at [431, 80] on button "Bebidas" at bounding box center [427, 82] width 116 height 56
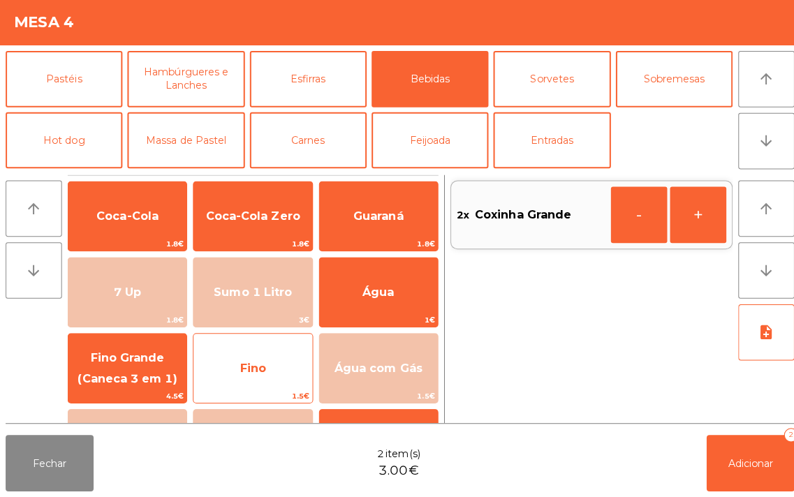
click at [262, 357] on span "Fino" at bounding box center [250, 369] width 117 height 38
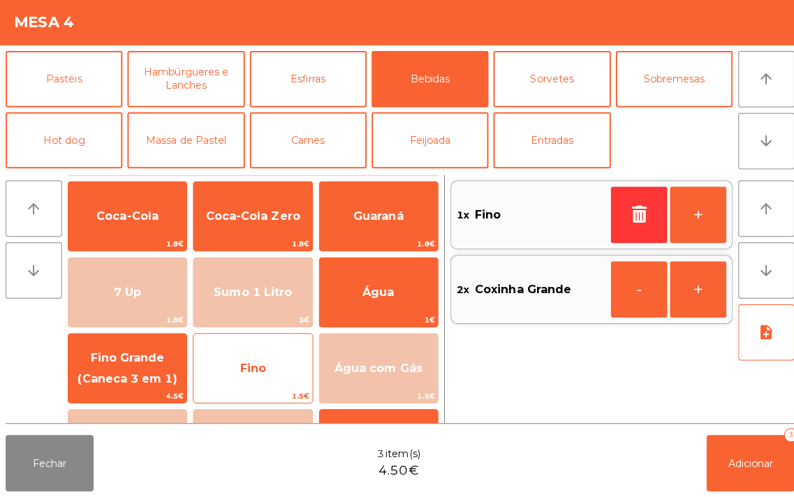
click at [262, 357] on span "Fino" at bounding box center [250, 369] width 117 height 38
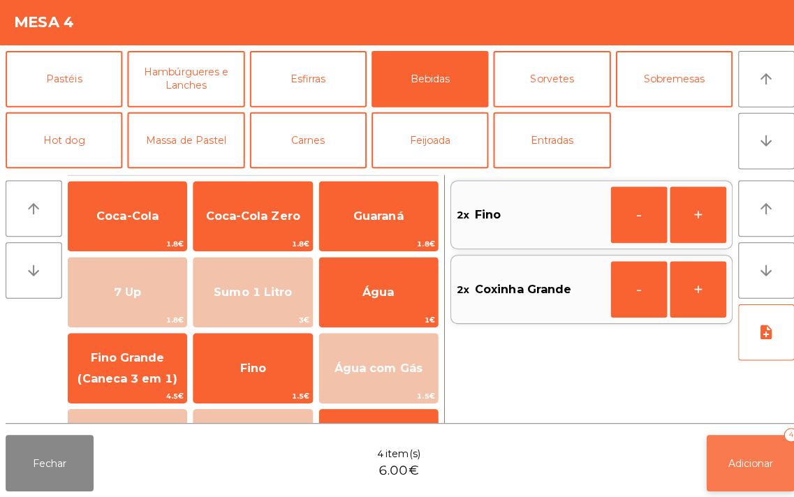
click at [734, 457] on span "Adicionar" at bounding box center [744, 463] width 45 height 13
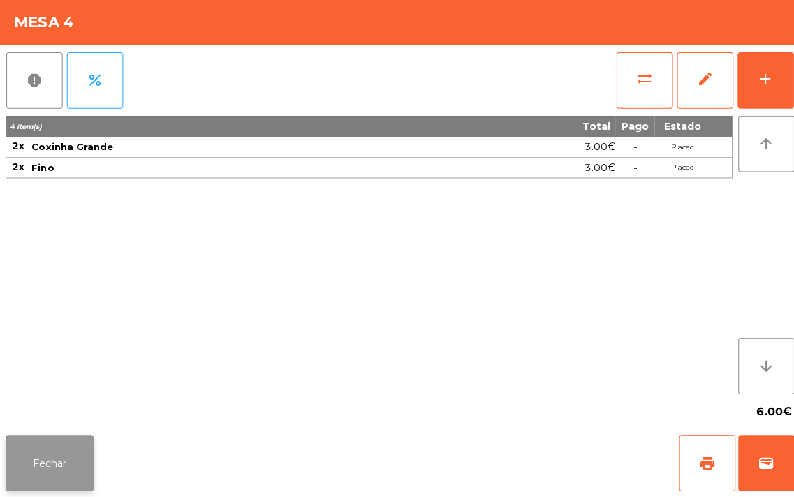
click at [50, 450] on button "Fechar" at bounding box center [49, 464] width 87 height 56
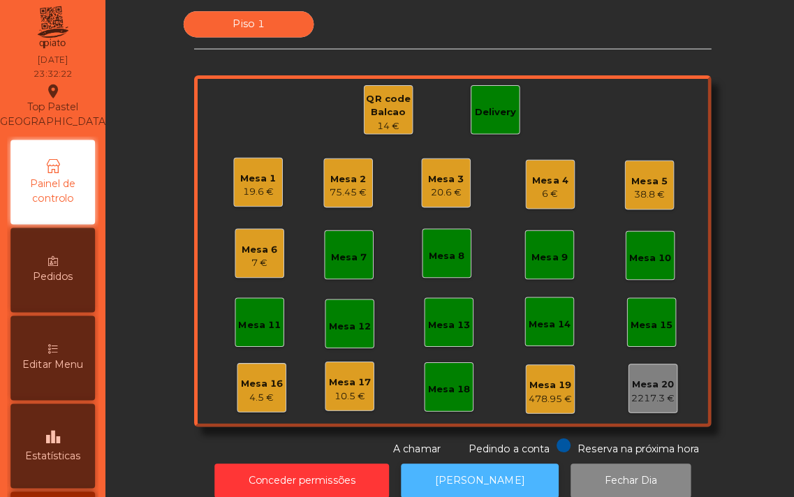
click at [457, 476] on button "[PERSON_NAME]" at bounding box center [476, 481] width 156 height 34
